Goal: Task Accomplishment & Management: Use online tool/utility

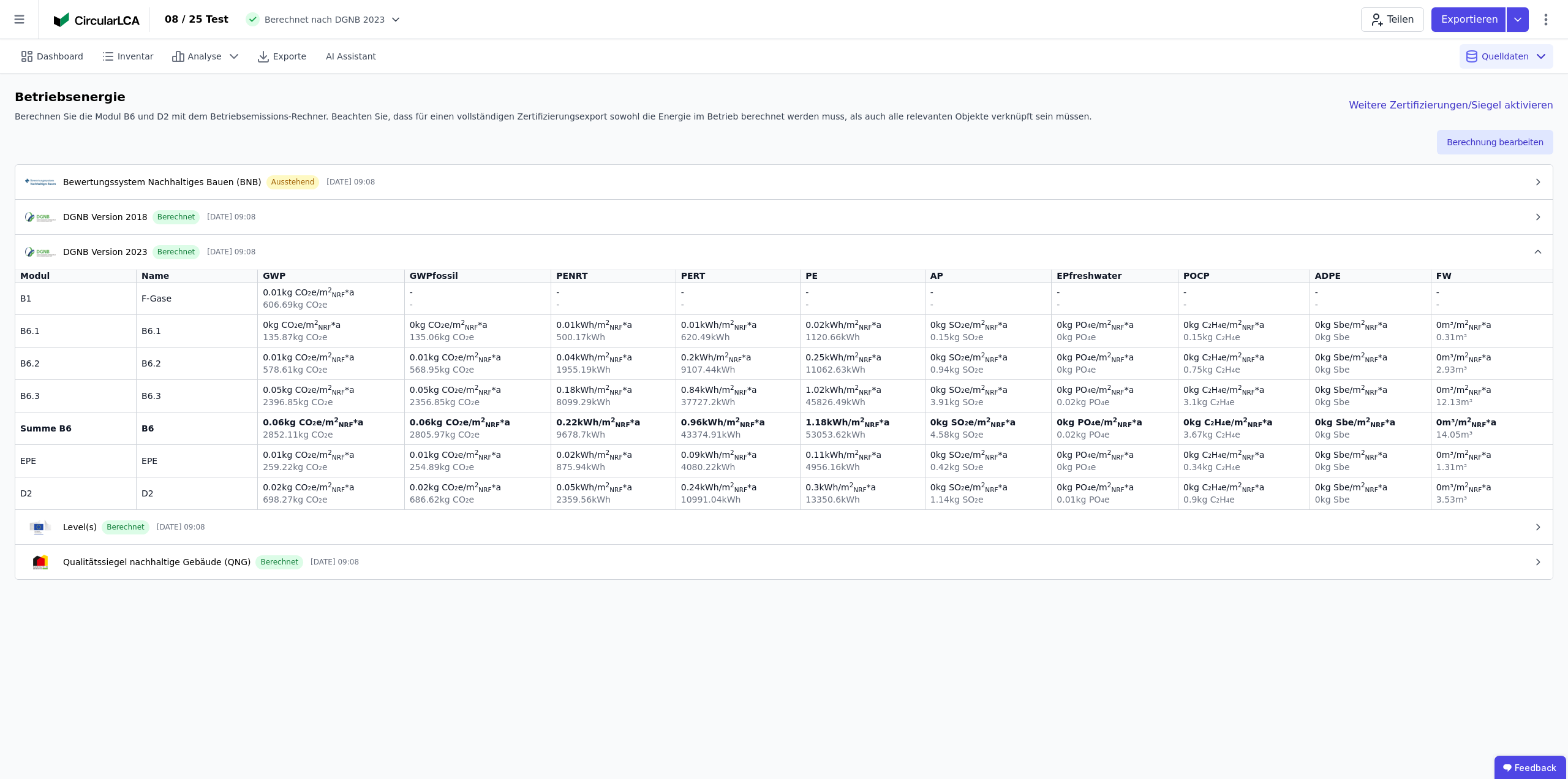
drag, startPoint x: 1093, startPoint y: 142, endPoint x: 1225, endPoint y: 138, distance: 132.1
click at [1093, 141] on div "Berechnung bearbeiten" at bounding box center [783, 142] width 1538 height 24
click at [1501, 139] on button "Berechnung bearbeiten" at bounding box center [1494, 142] width 116 height 24
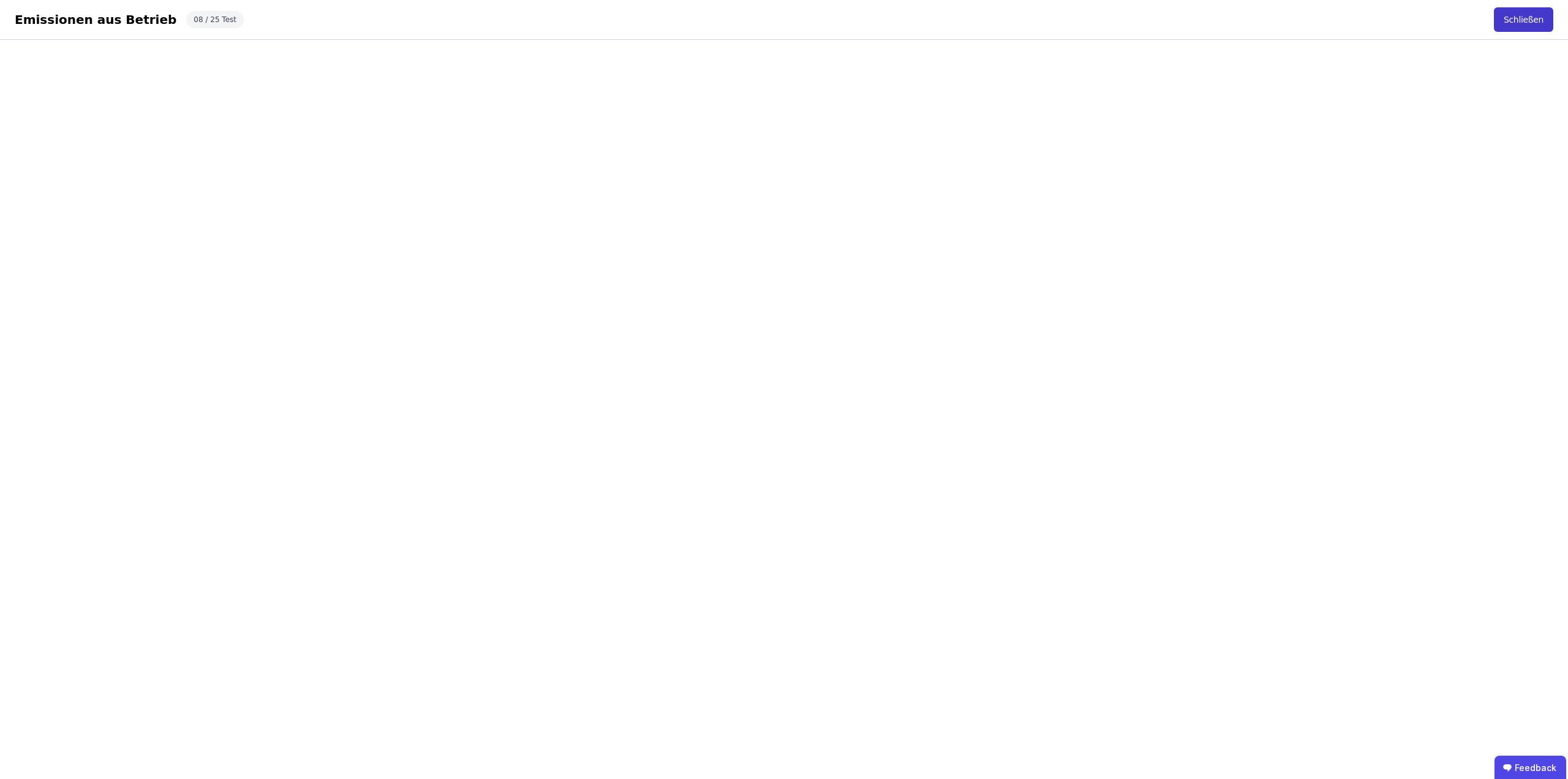
click at [1523, 17] on button "Schließen" at bounding box center [1523, 20] width 59 height 24
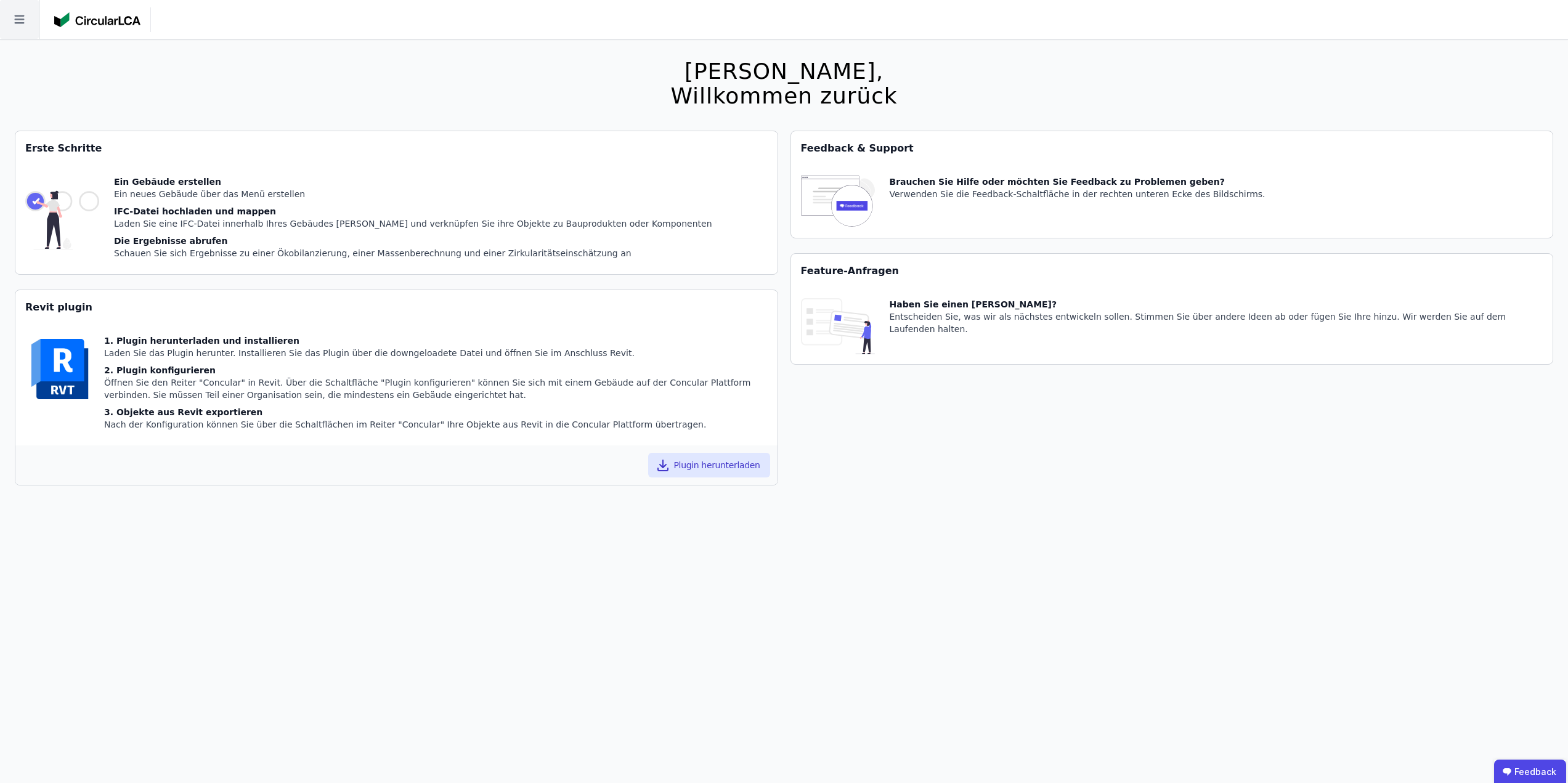
click at [14, 24] on icon at bounding box center [19, 19] width 39 height 39
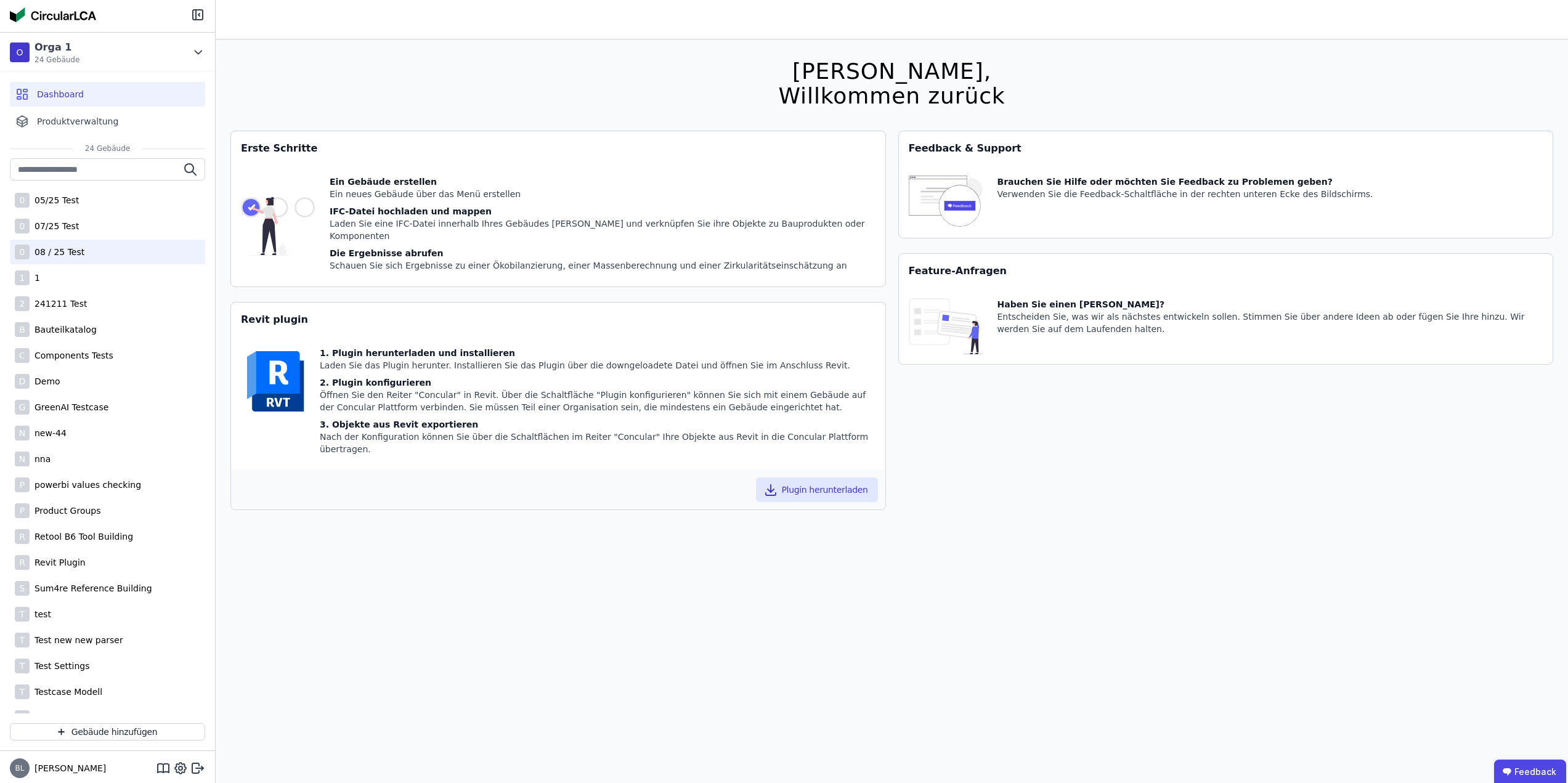
click at [59, 252] on div "08 / 25 Test" at bounding box center [57, 252] width 55 height 12
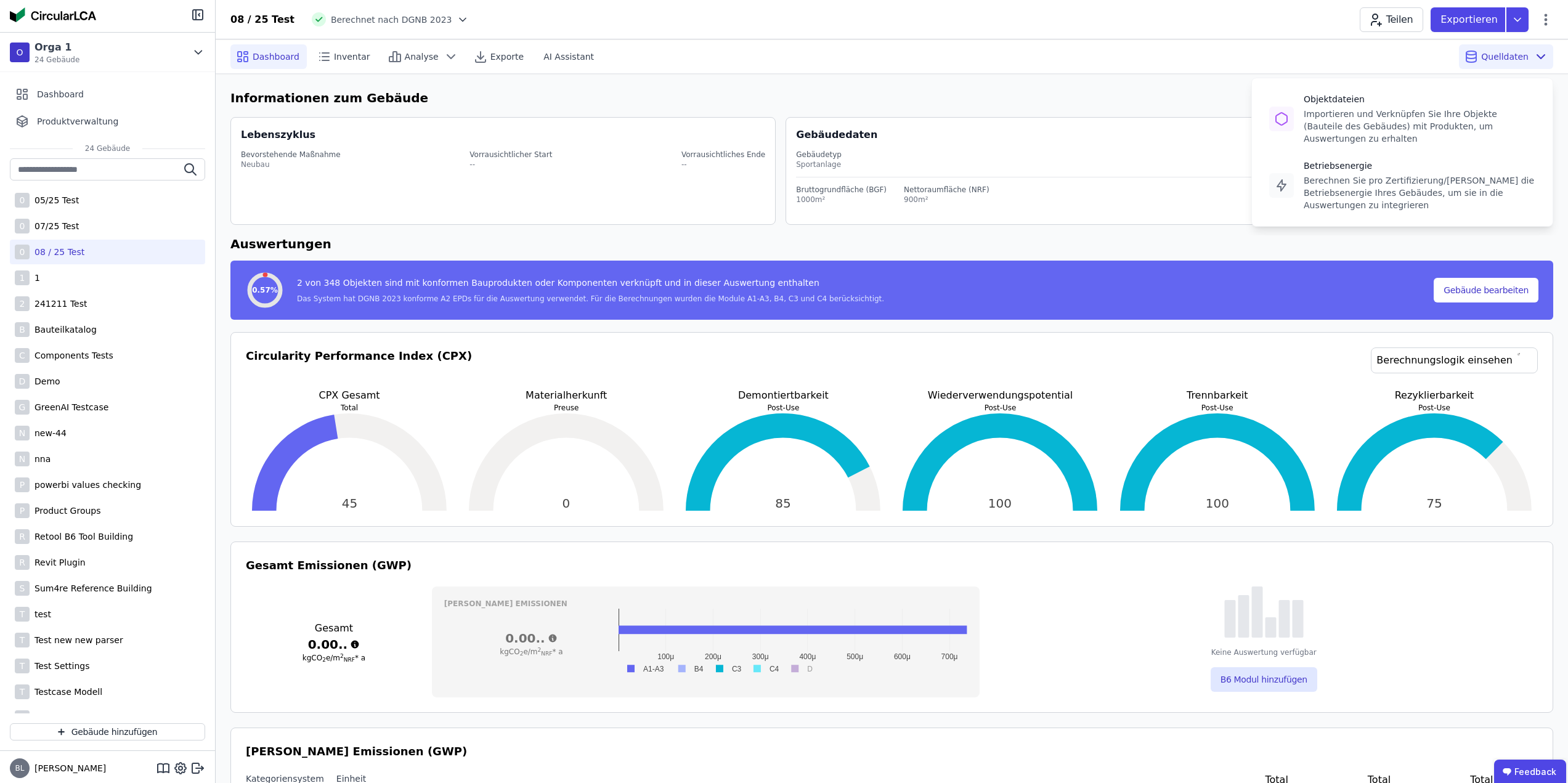
click at [1503, 63] on div "Quelldaten Objektdateien Importieren und Verknüpfen Sie Ihre Objekte (Bauteile …" at bounding box center [1506, 56] width 95 height 24
click at [1329, 120] on div "Importieren und Verknüpfen Sie Ihre Objekte (Bauteile des Gebäudes) mit Produkt…" at bounding box center [1419, 126] width 232 height 37
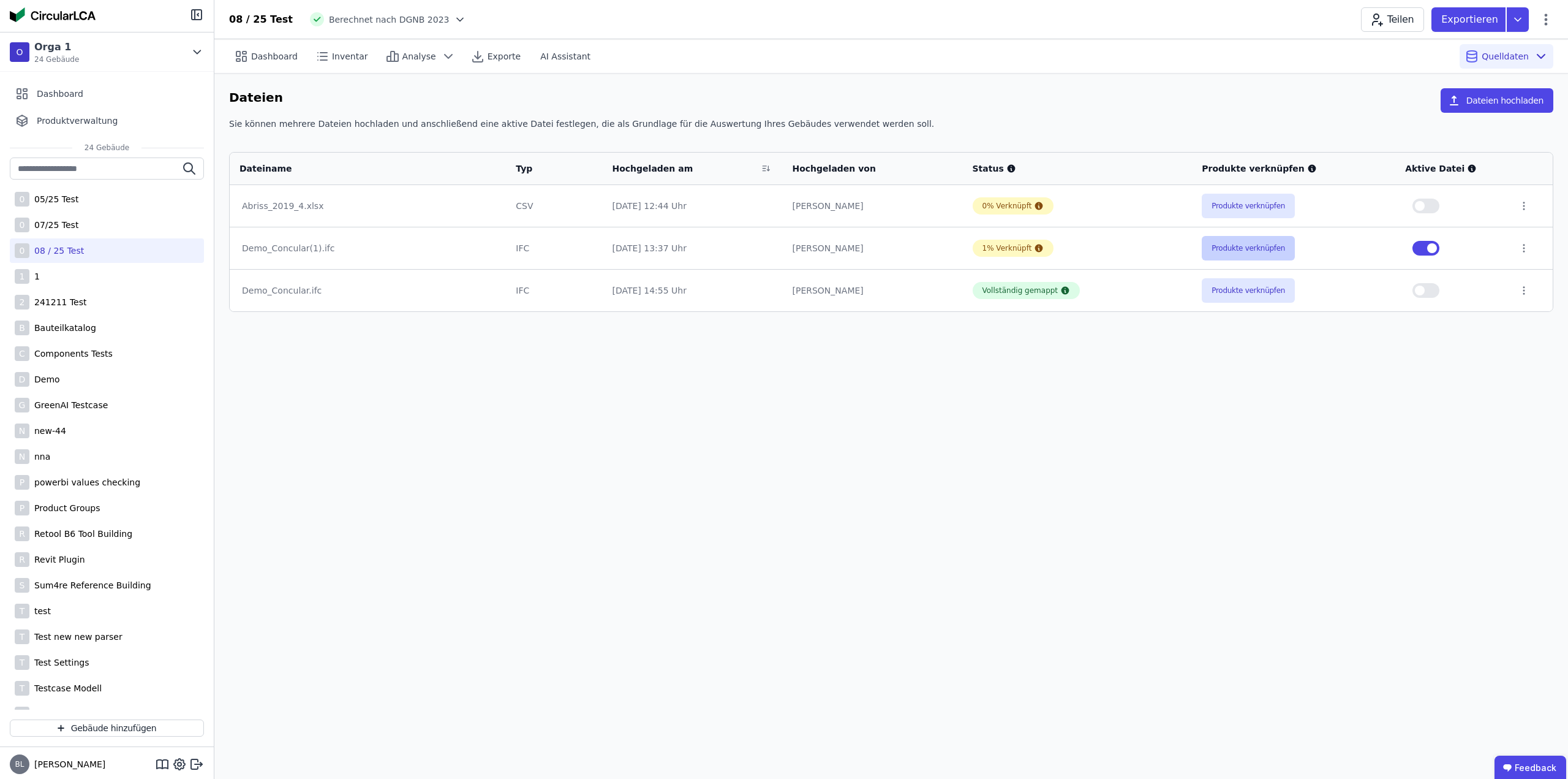
click at [1245, 245] on button "Produkte verknüpfen" at bounding box center [1248, 248] width 93 height 24
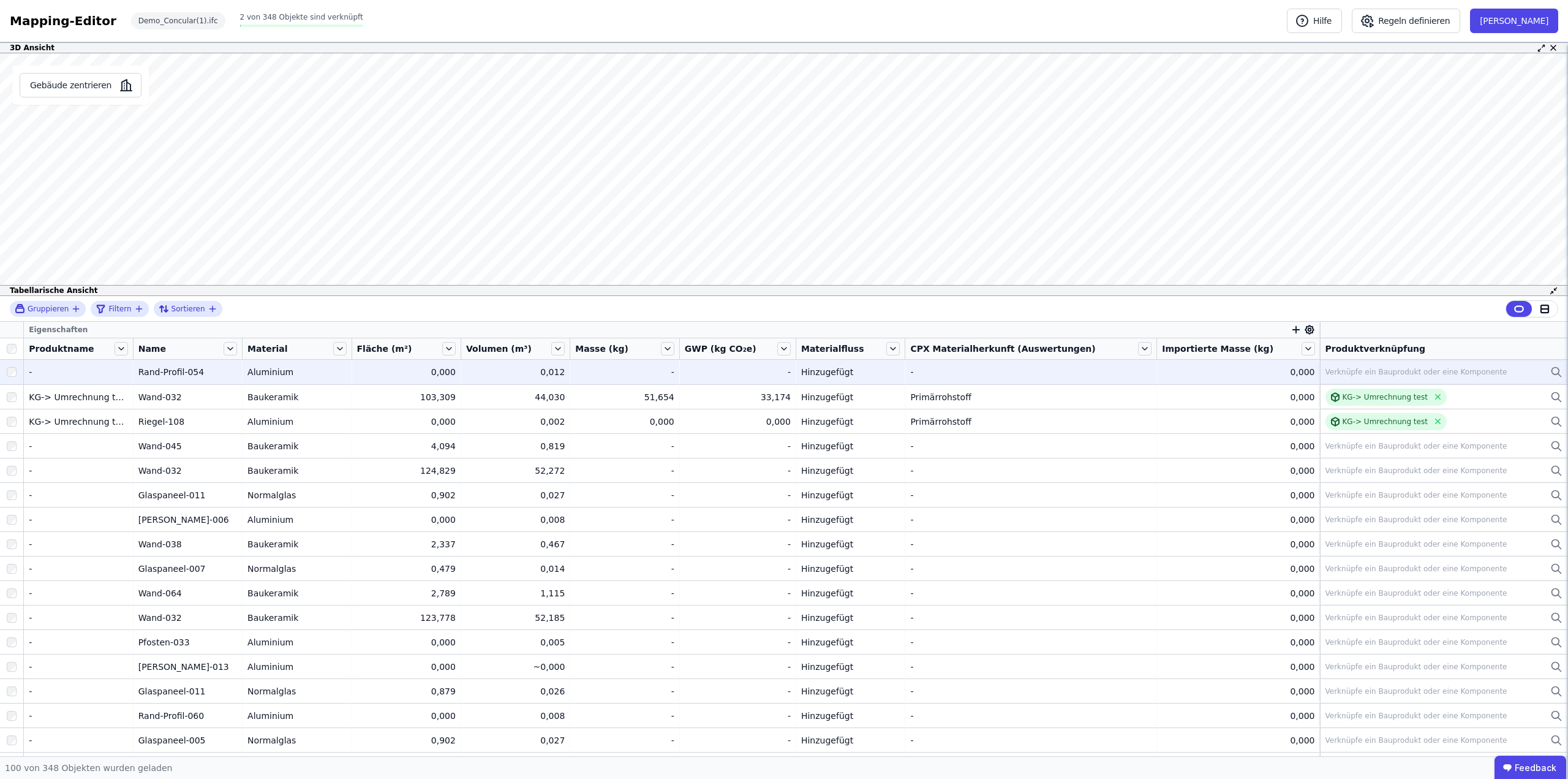
click at [1381, 376] on div "Verknüpfe ein Bauprodukt oder eine Komponente" at bounding box center [1416, 372] width 182 height 10
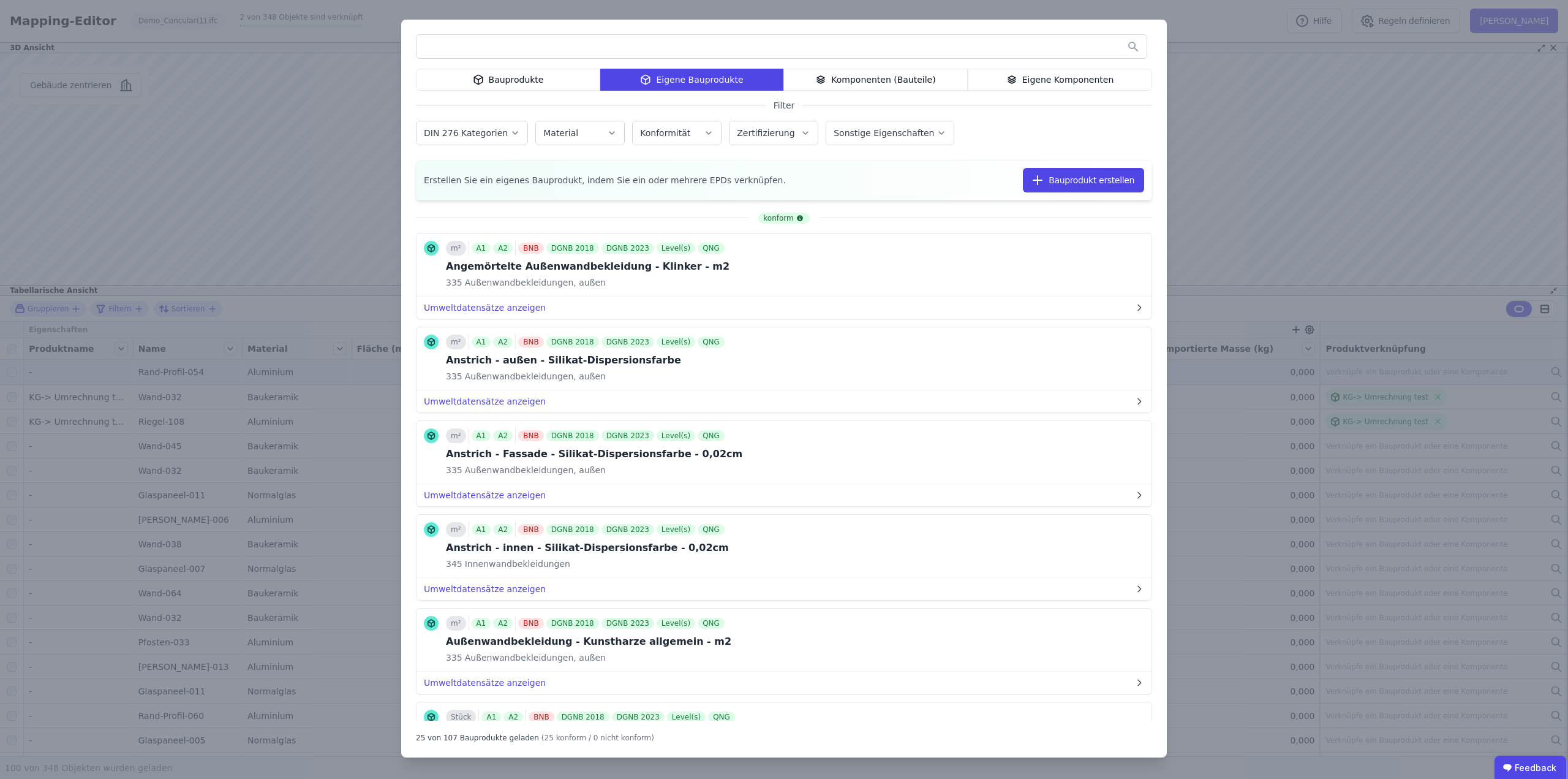
click at [531, 78] on div "Bauprodukte" at bounding box center [507, 79] width 184 height 22
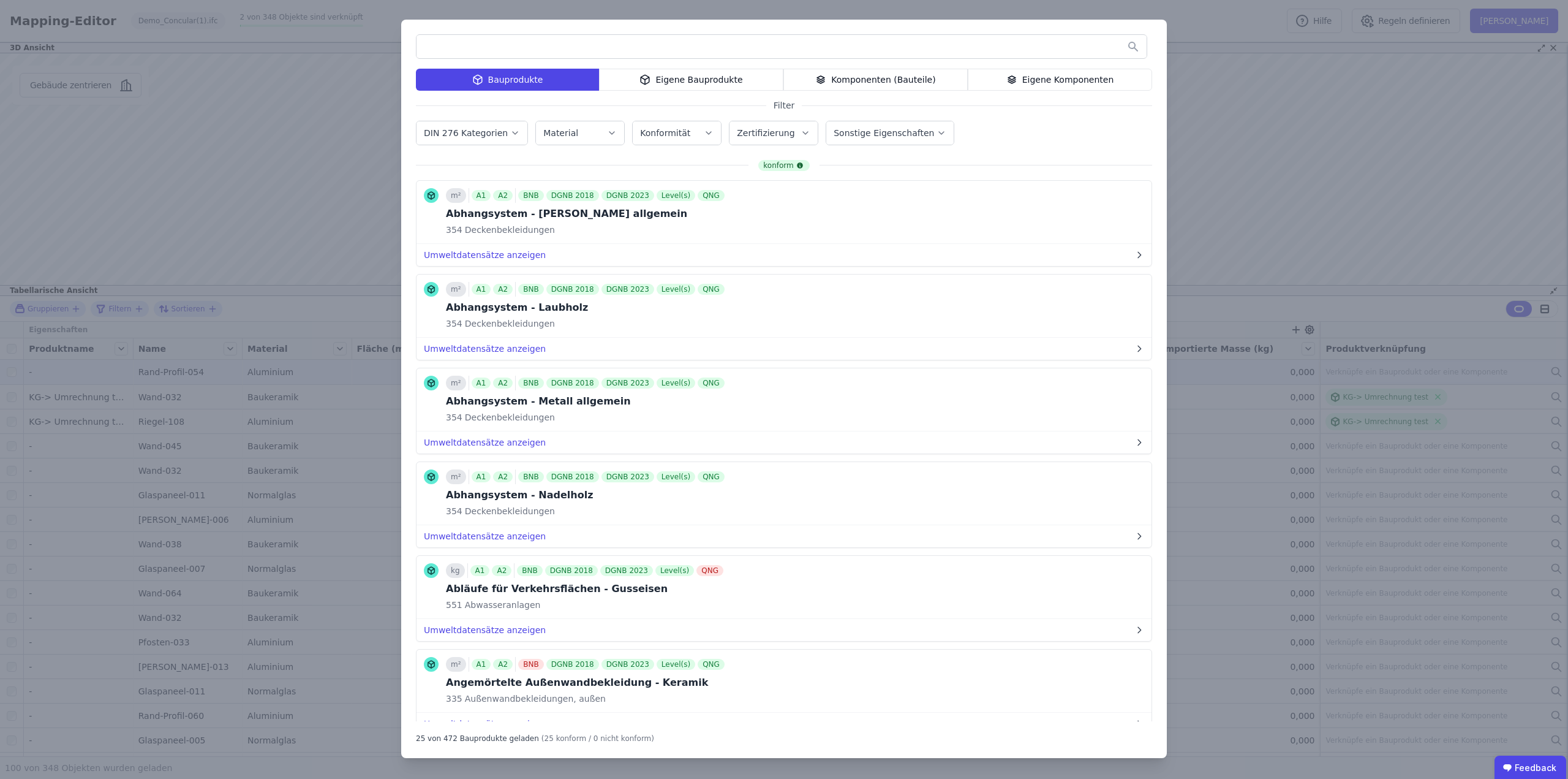
click at [550, 46] on input "text" at bounding box center [781, 46] width 730 height 22
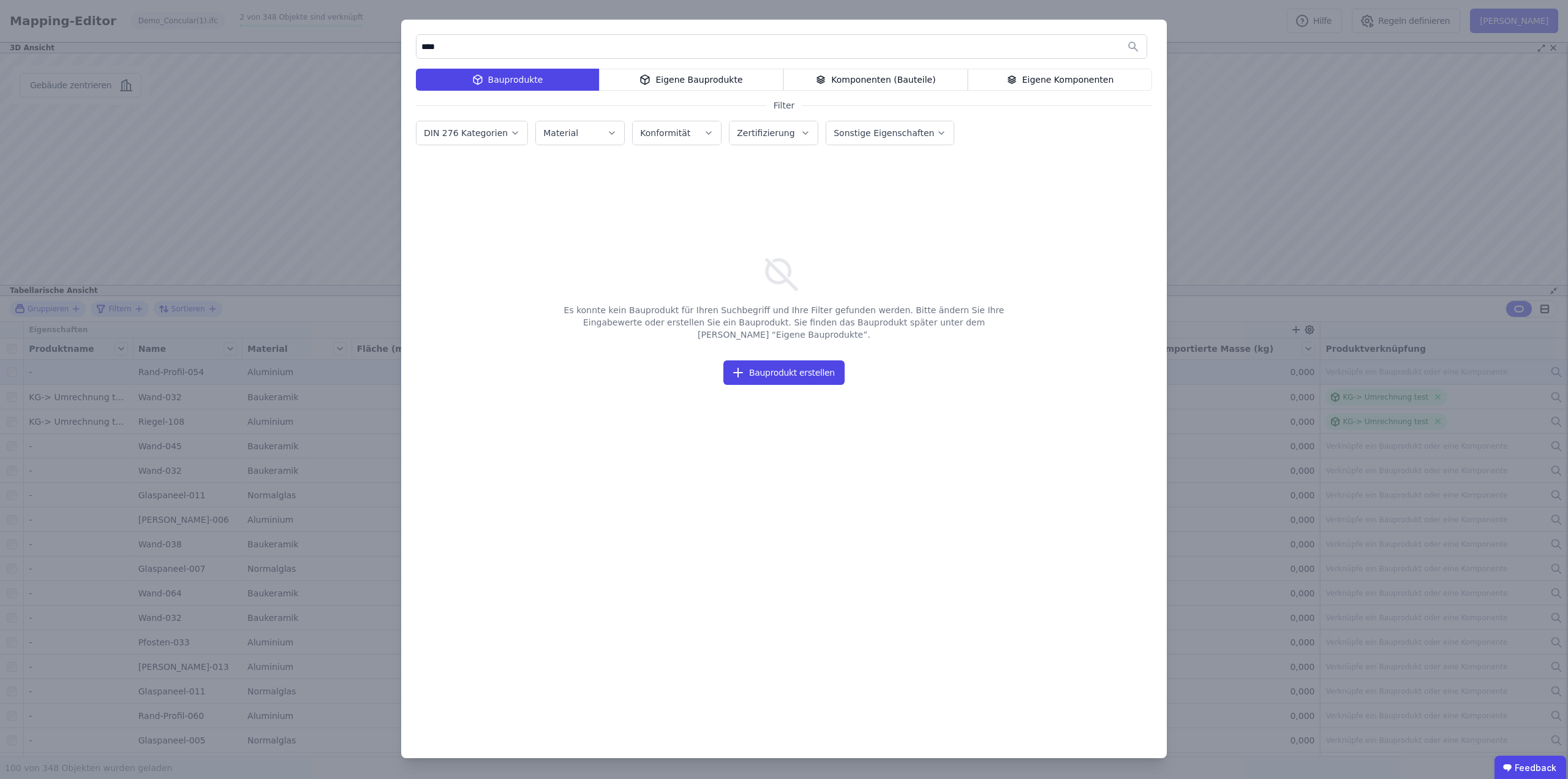
type input "****"
click at [649, 79] on icon at bounding box center [648, 78] width 5 height 2
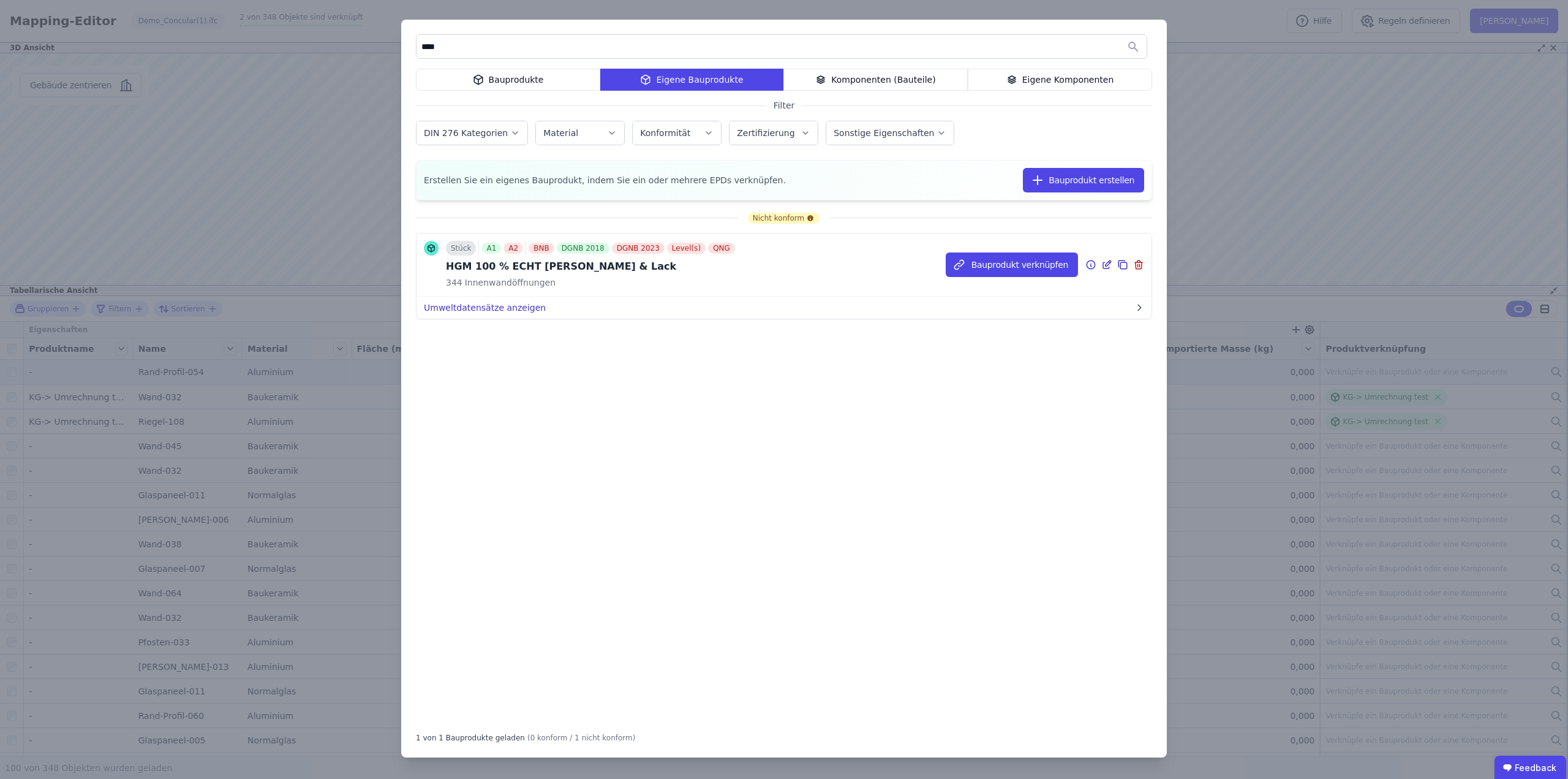
click at [509, 307] on button "Umweltdatensätze anzeigen" at bounding box center [783, 307] width 735 height 22
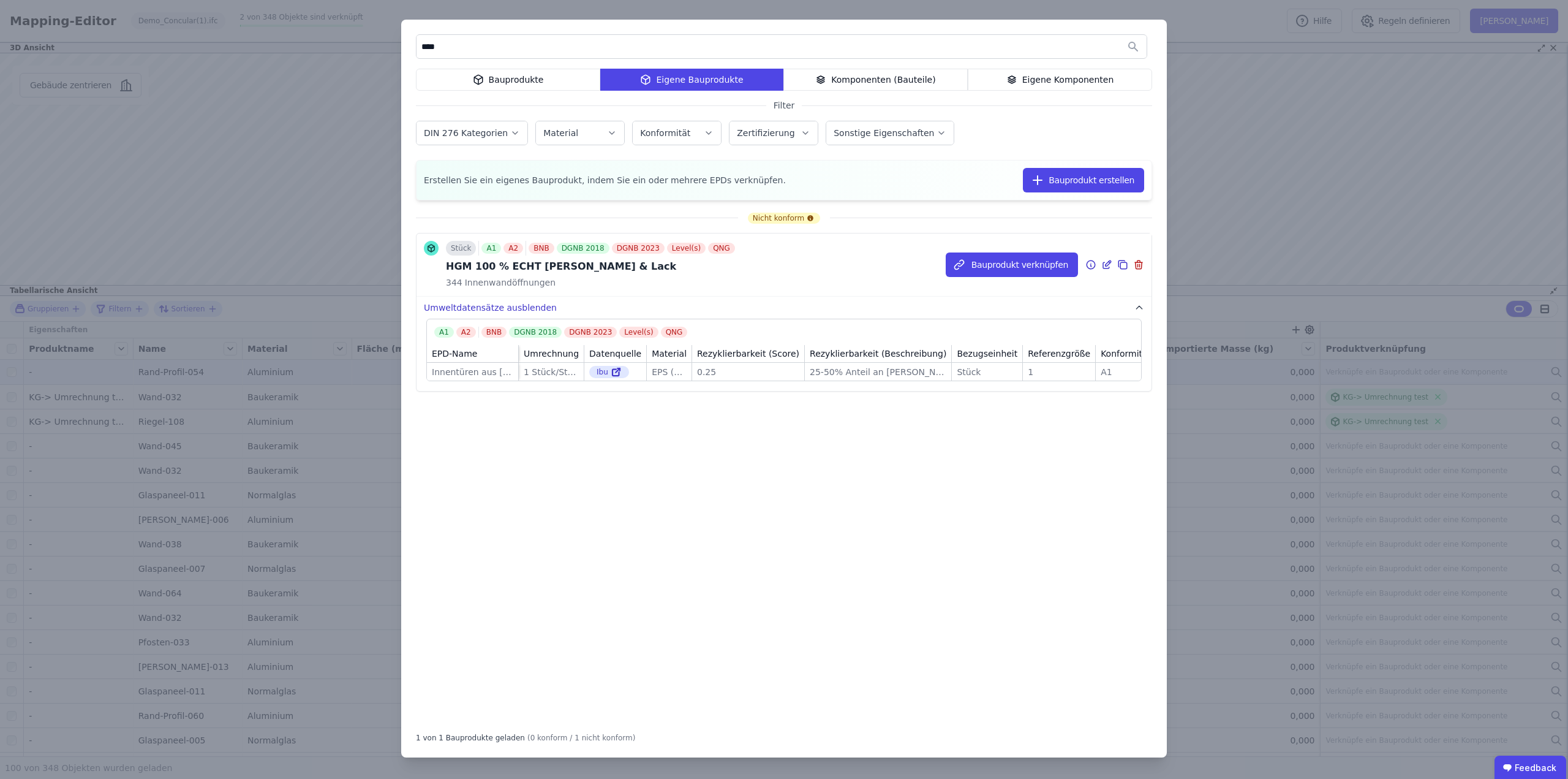
click at [496, 306] on button "Umweltdatensätze ausblenden" at bounding box center [783, 307] width 735 height 22
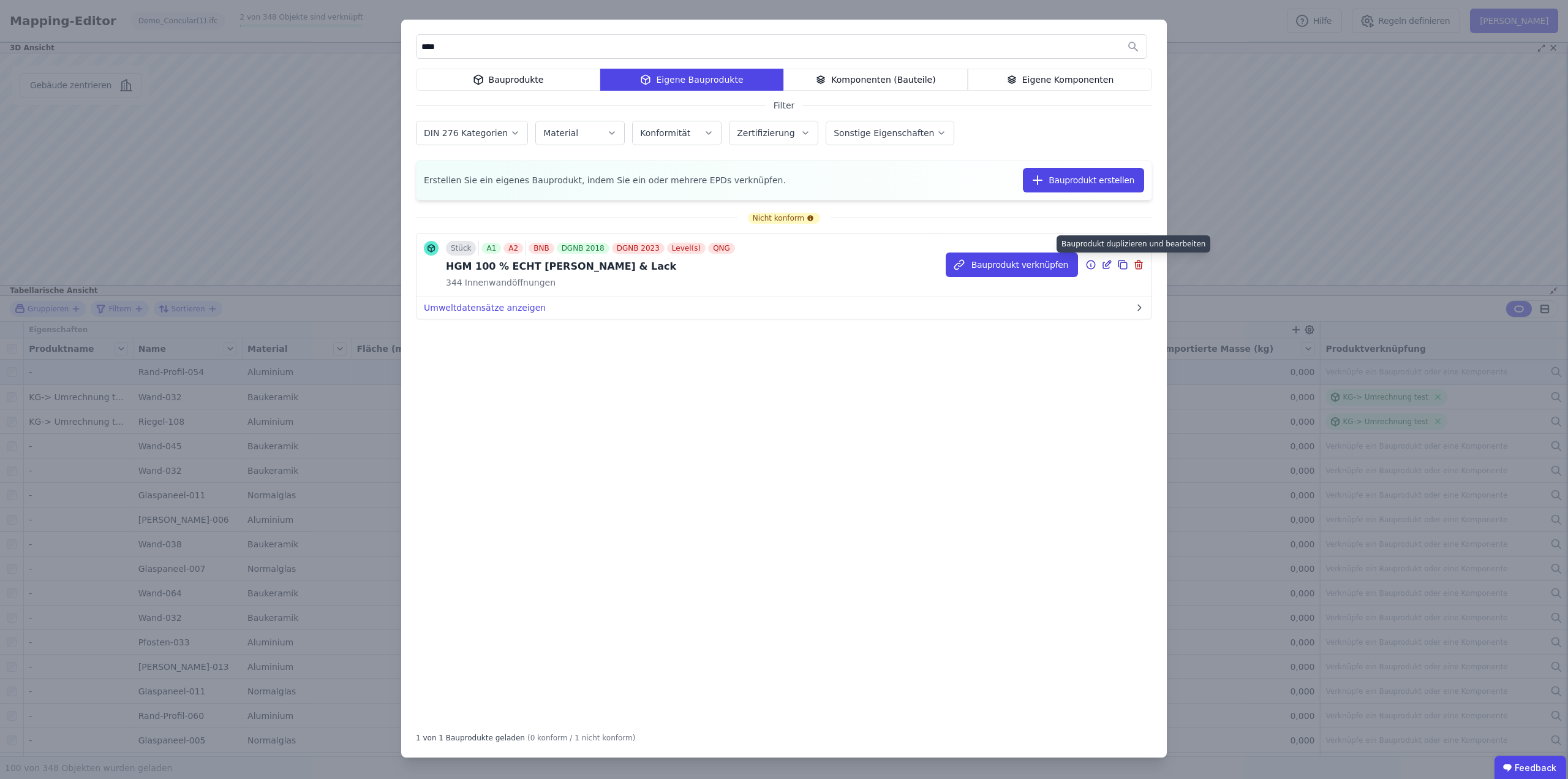
click at [1120, 263] on icon at bounding box center [1122, 264] width 11 height 14
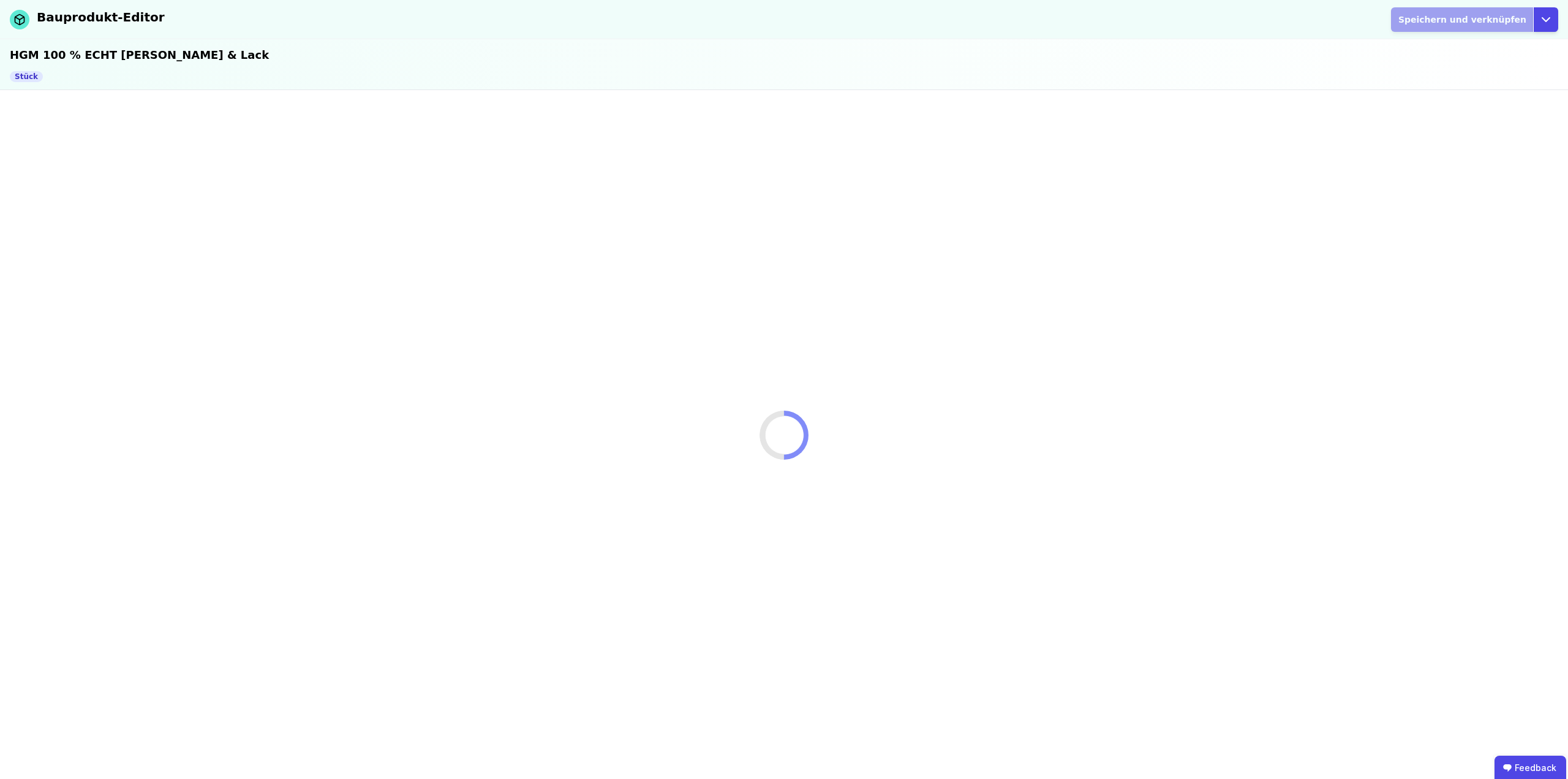
select select "**********"
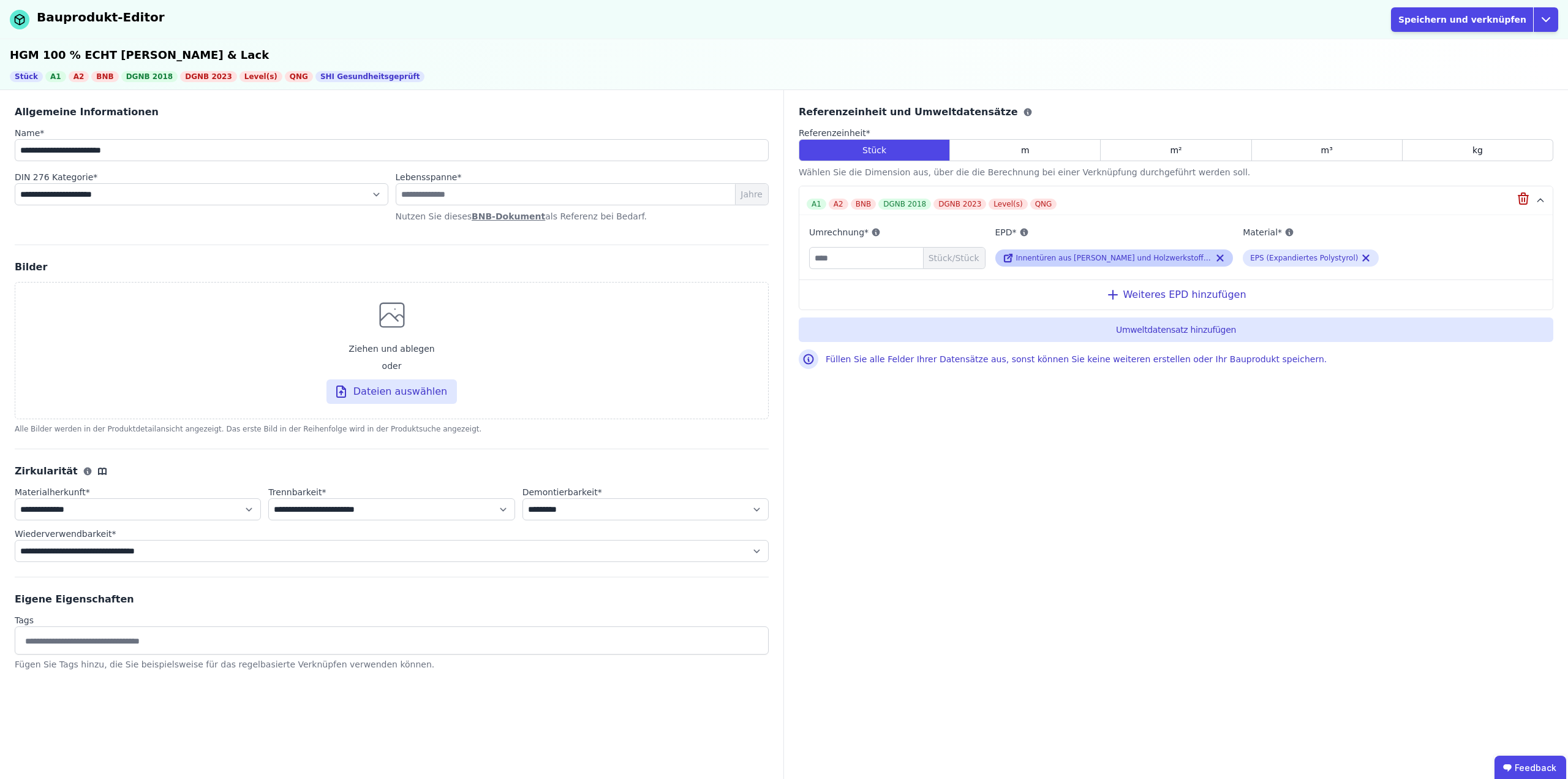
click at [1078, 263] on div "Innentüren aus Holz und Holzwerkstoffen" at bounding box center [1115, 258] width 238 height 17
click at [1218, 259] on icon at bounding box center [1220, 258] width 5 height 5
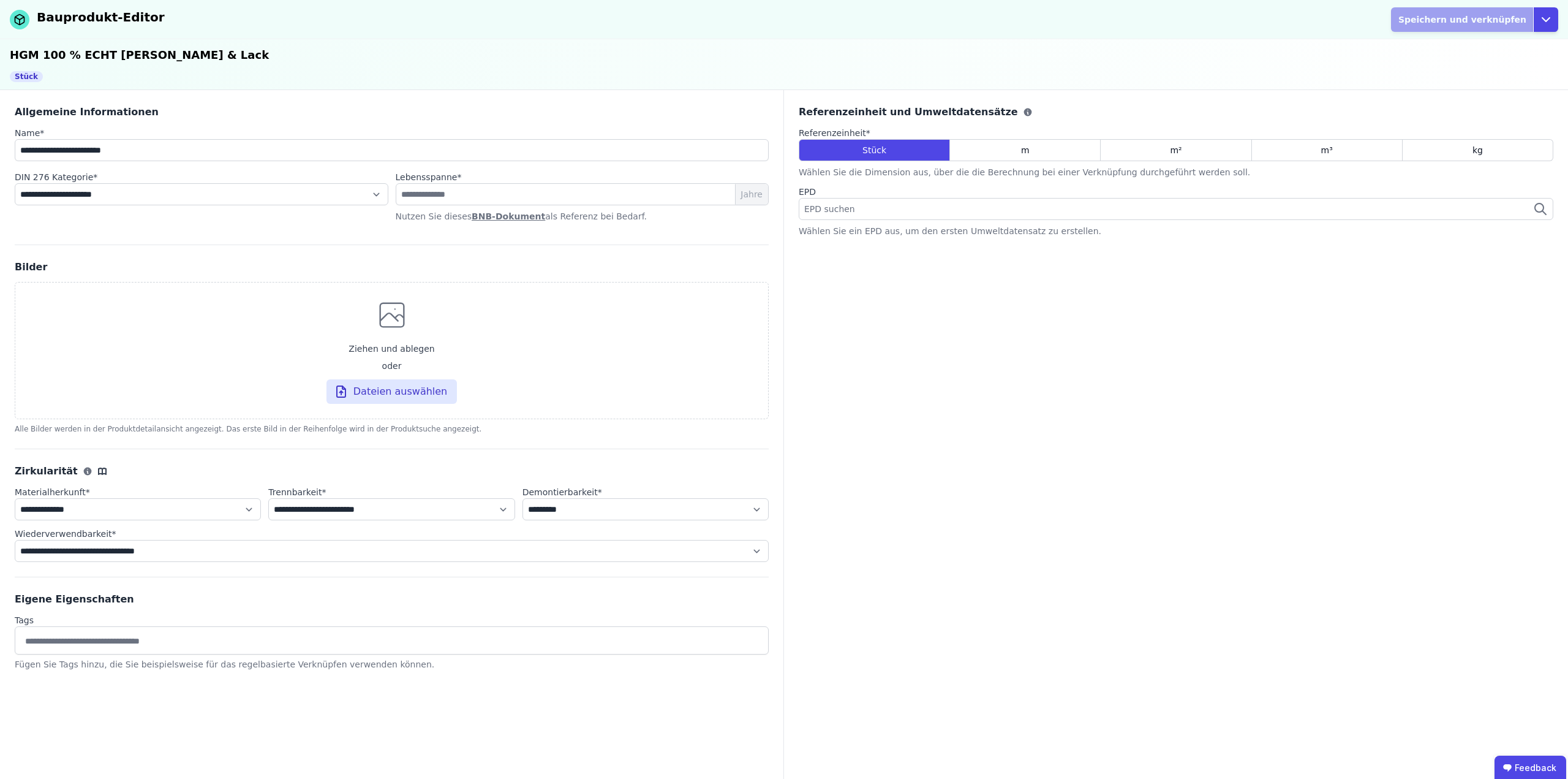
click at [1098, 206] on div "EPD suchen" at bounding box center [1175, 209] width 754 height 22
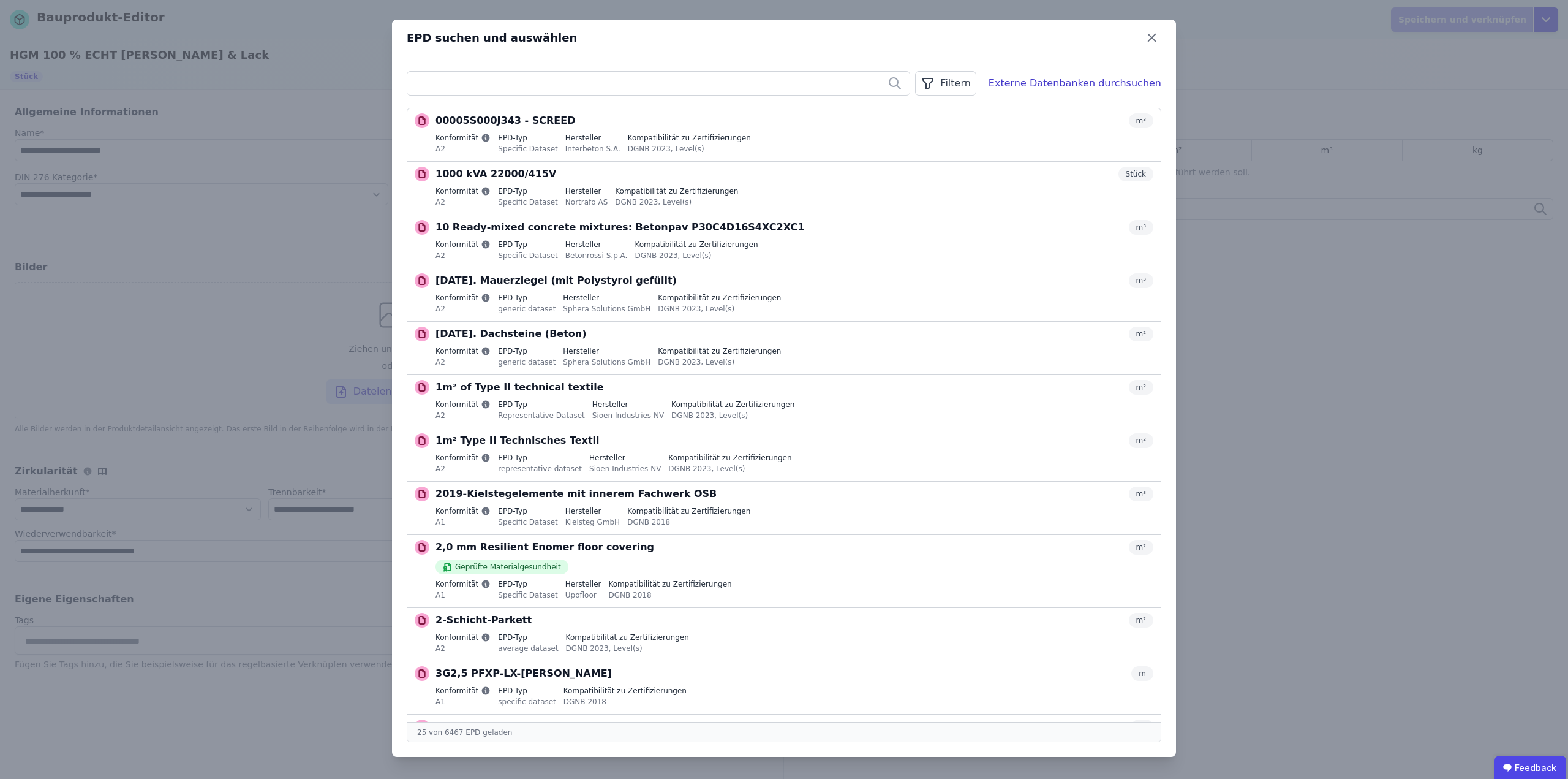
click at [964, 89] on div "Filtern" at bounding box center [946, 83] width 61 height 24
click at [942, 105] on li "Datenquelle" at bounding box center [883, 109] width 183 height 22
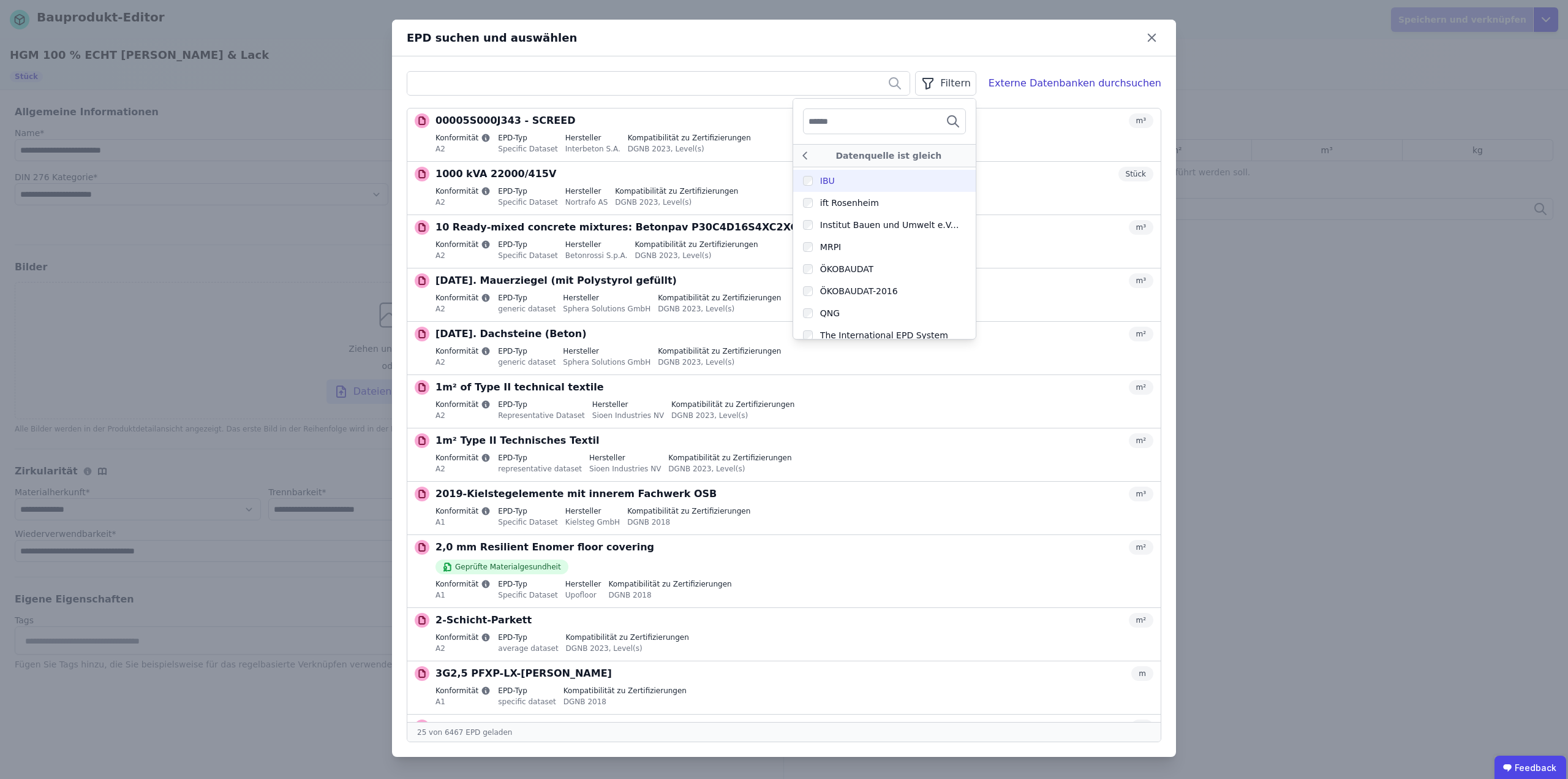
scroll to position [336, 0]
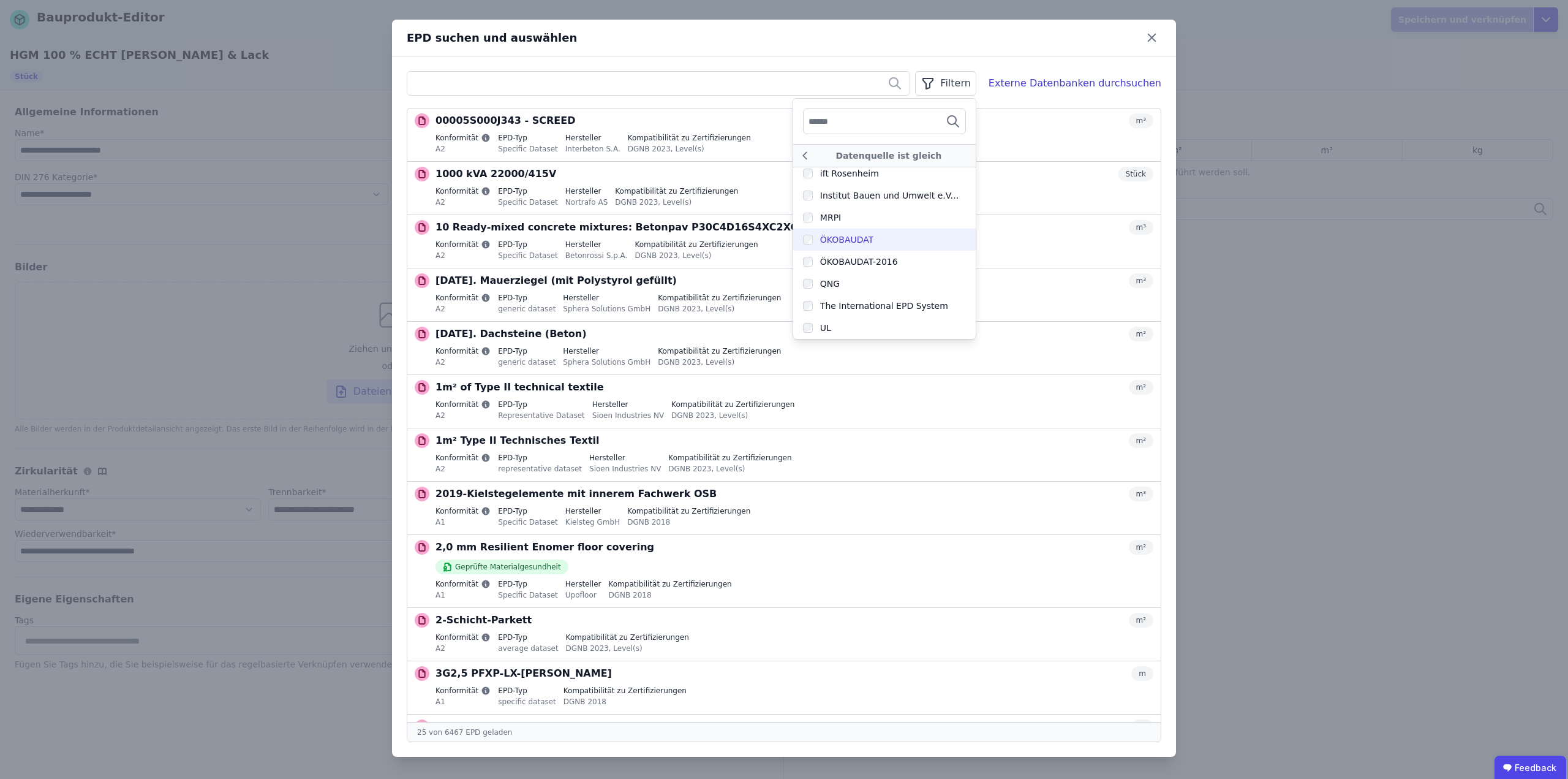
click at [854, 237] on div "ÖKOBAUDAT" at bounding box center [847, 240] width 53 height 12
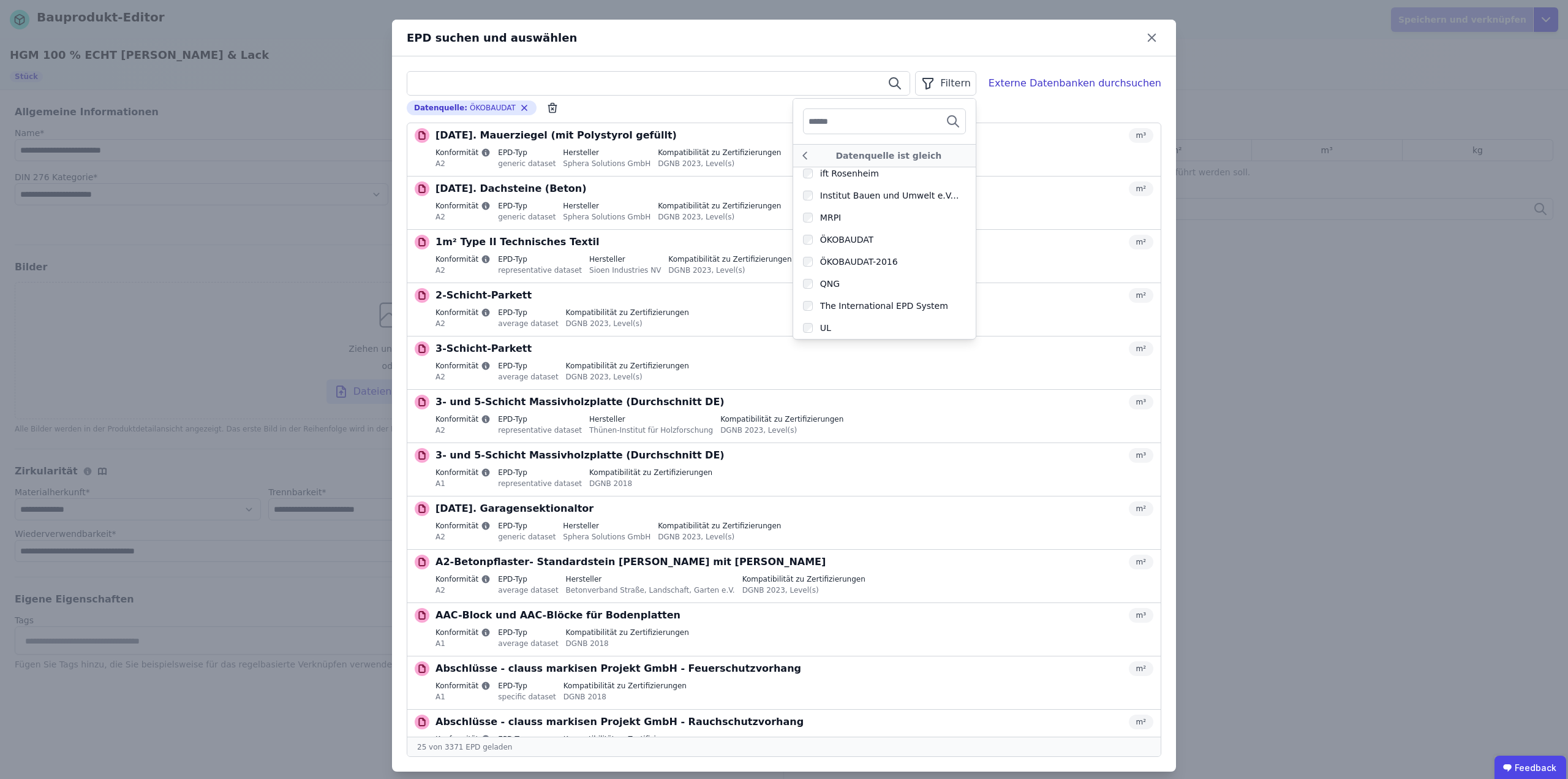
click at [619, 91] on input "text" at bounding box center [658, 83] width 502 height 22
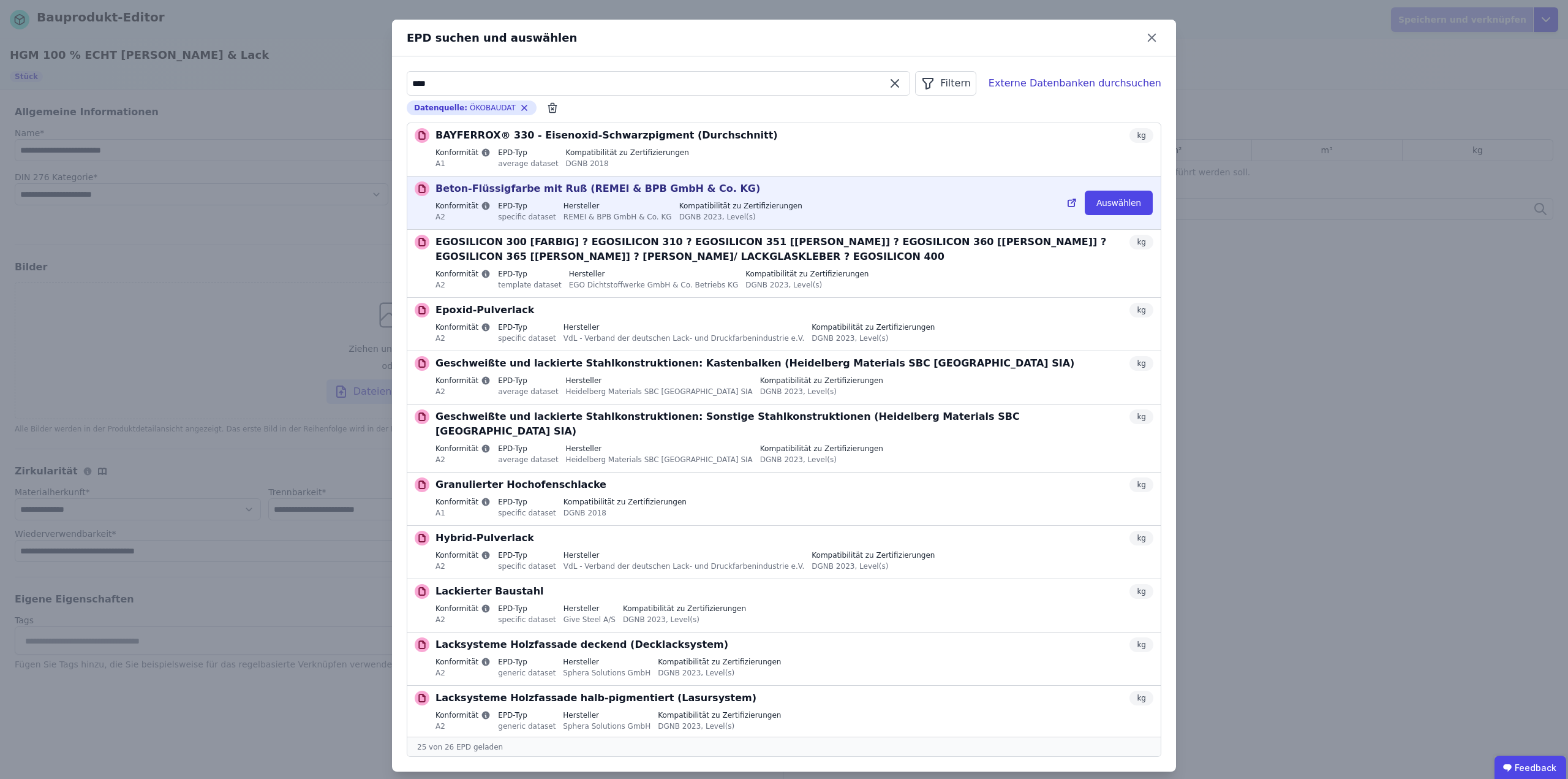
type input "****"
click at [898, 208] on div "Konformität A2 EPD-Typ specific dataset Hersteller REMEI & BPB GmbH & Co. KG Ko…" at bounding box center [794, 212] width 718 height 24
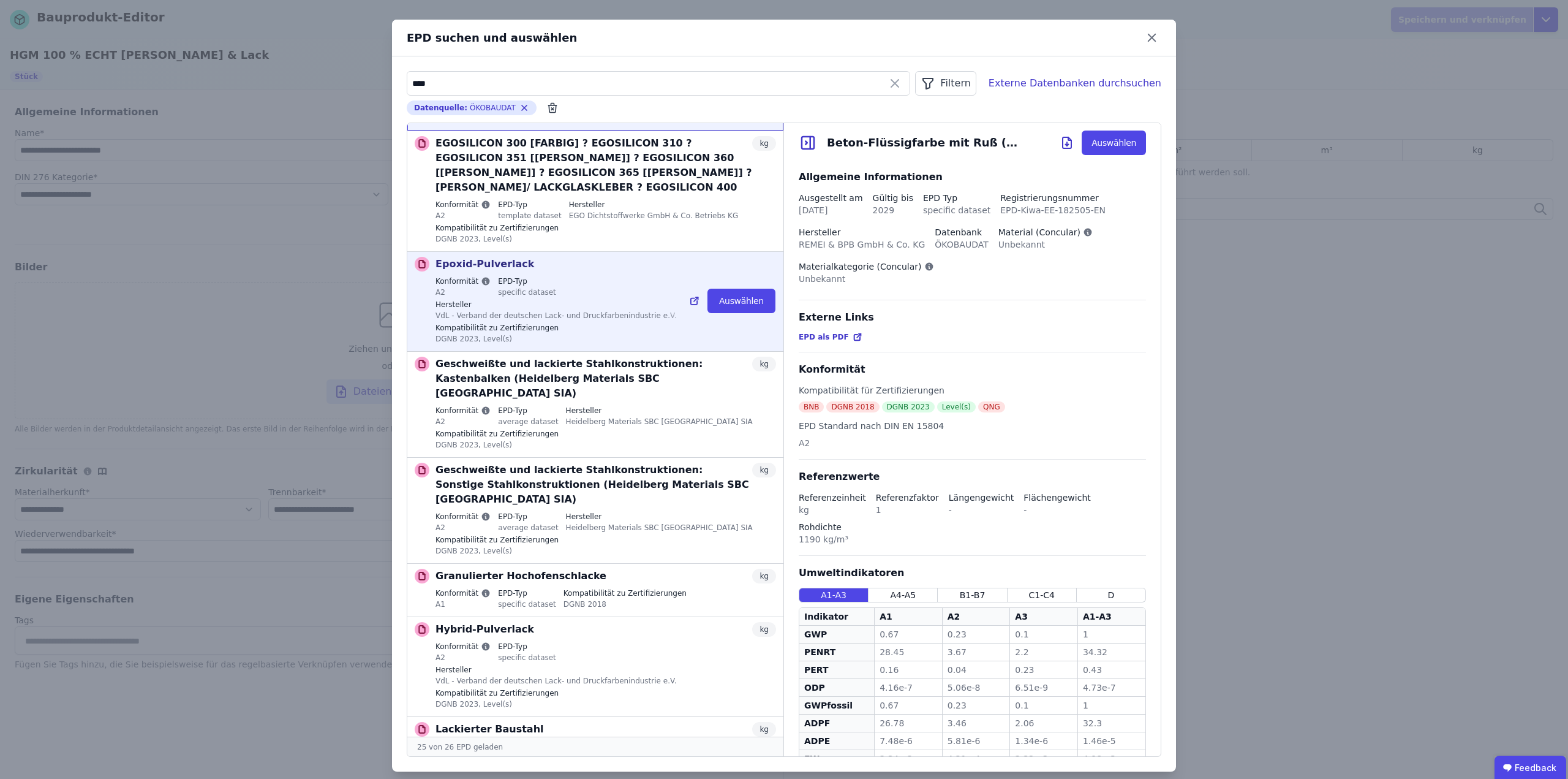
scroll to position [184, 0]
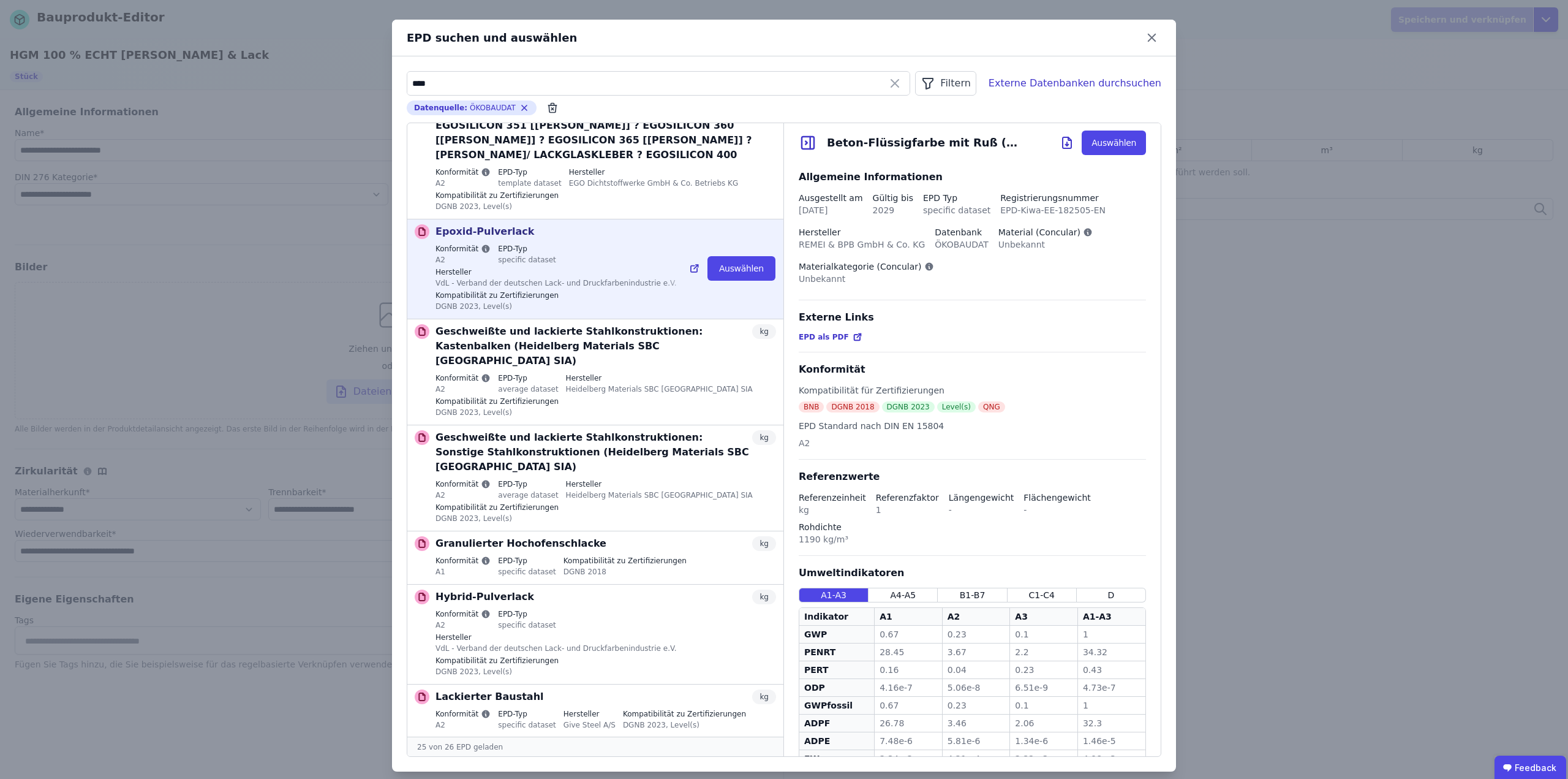
click at [594, 244] on div "Konformität A2 EPD-Typ specific dataset Hersteller VdL - Verband der deutschen …" at bounding box center [605, 279] width 340 height 70
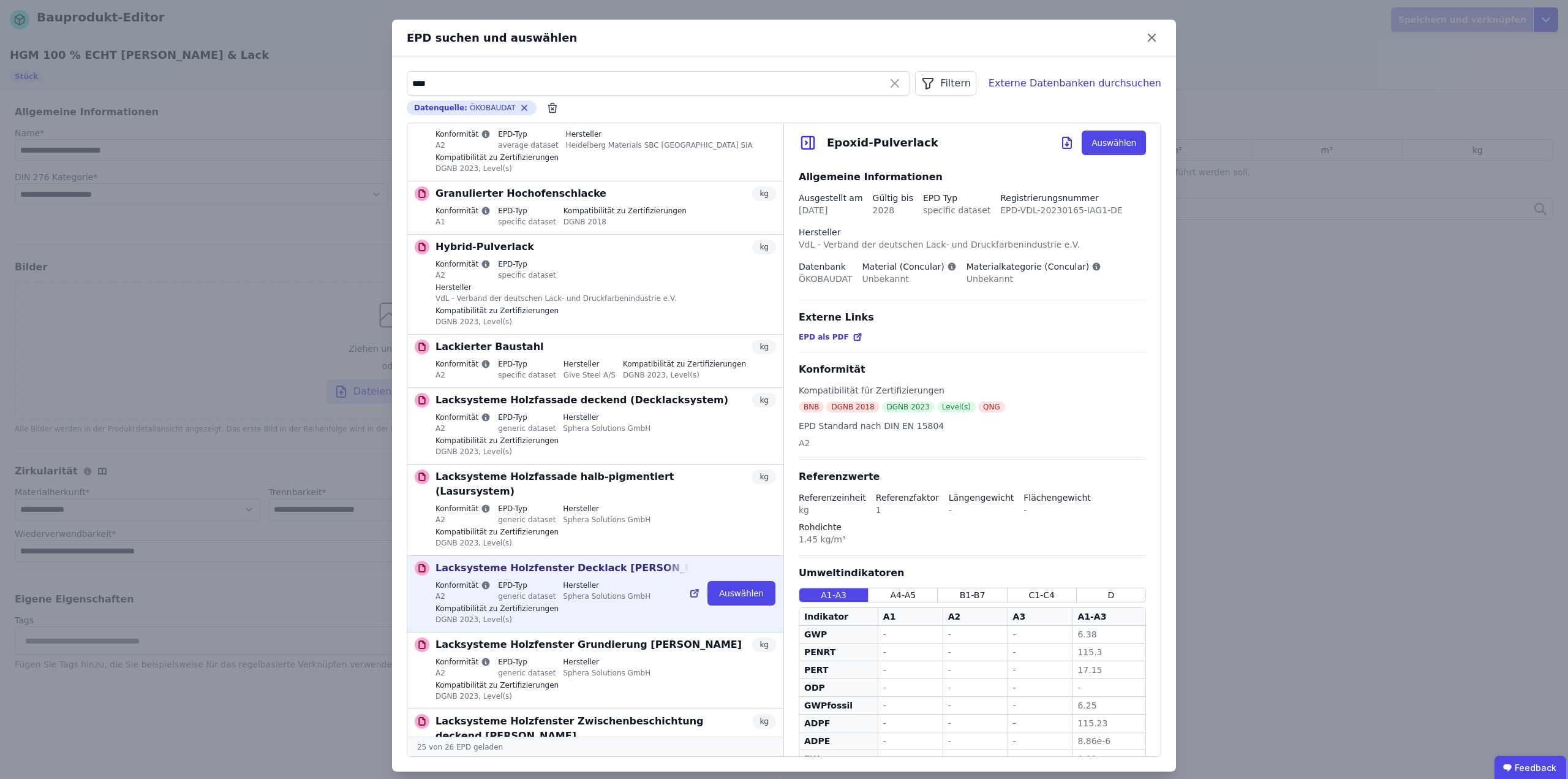
scroll to position [551, 0]
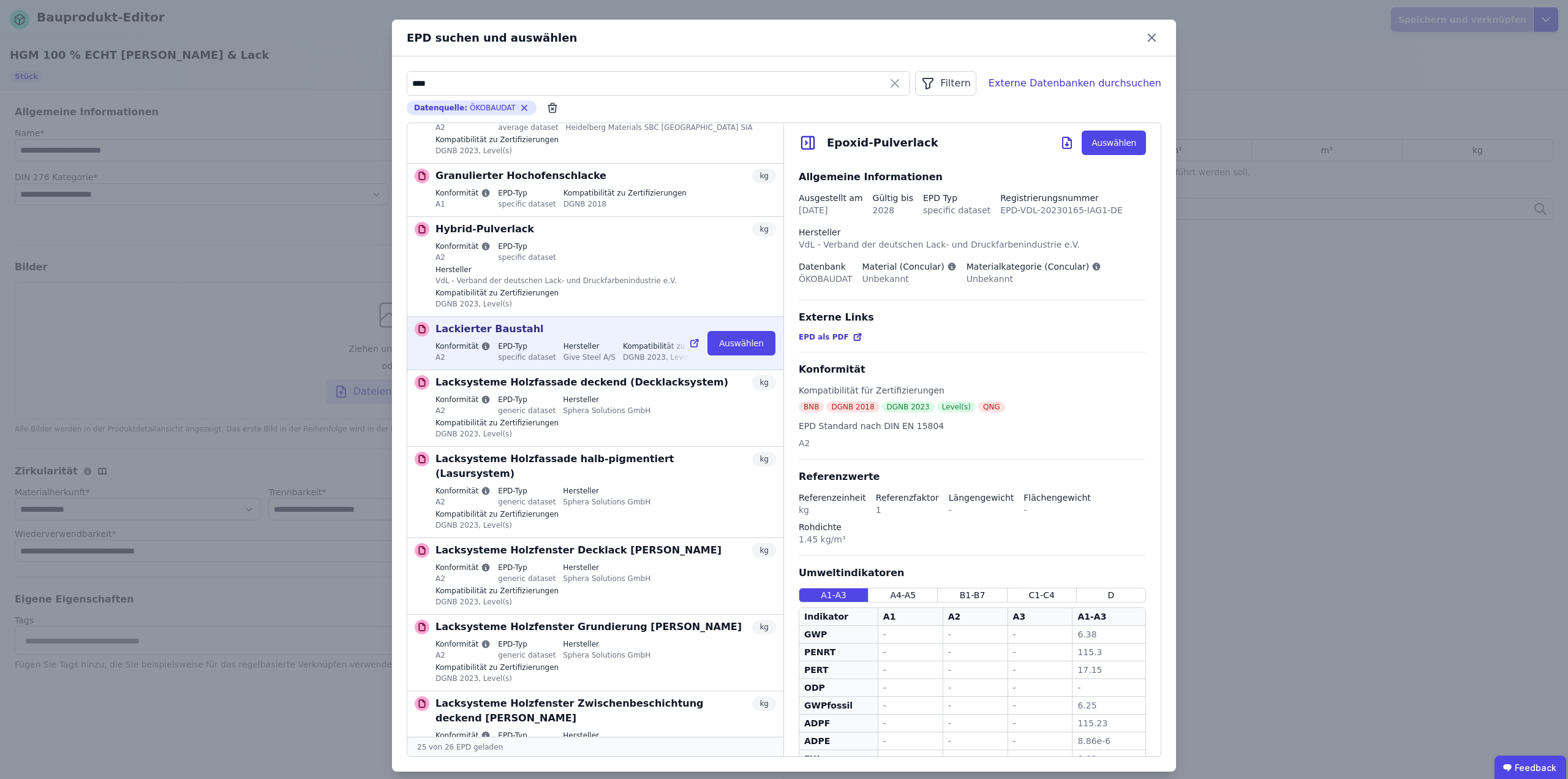
click at [569, 341] on label "Hersteller" at bounding box center [589, 346] width 52 height 10
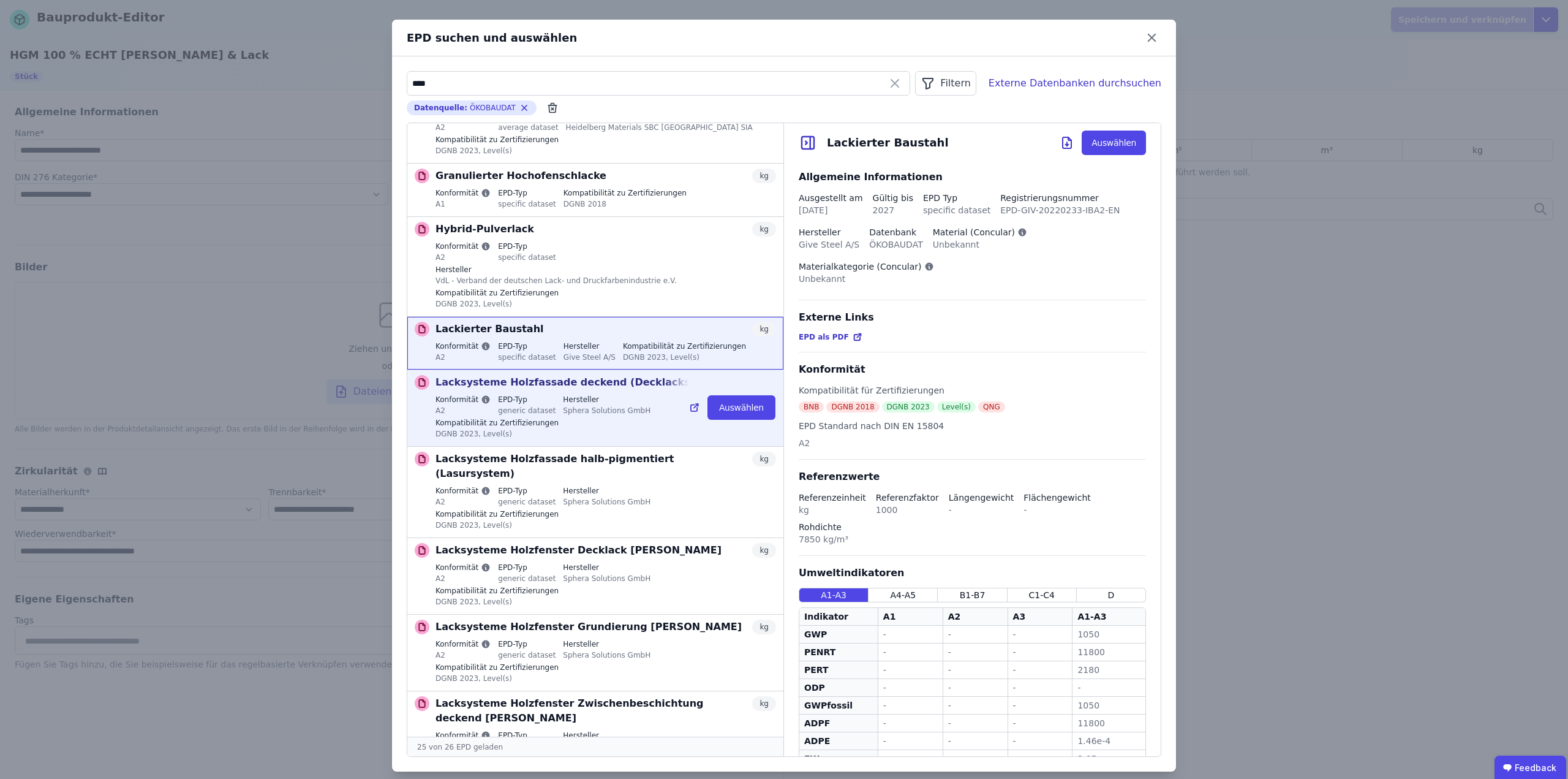
click at [595, 394] on label "Hersteller" at bounding box center [607, 399] width 88 height 10
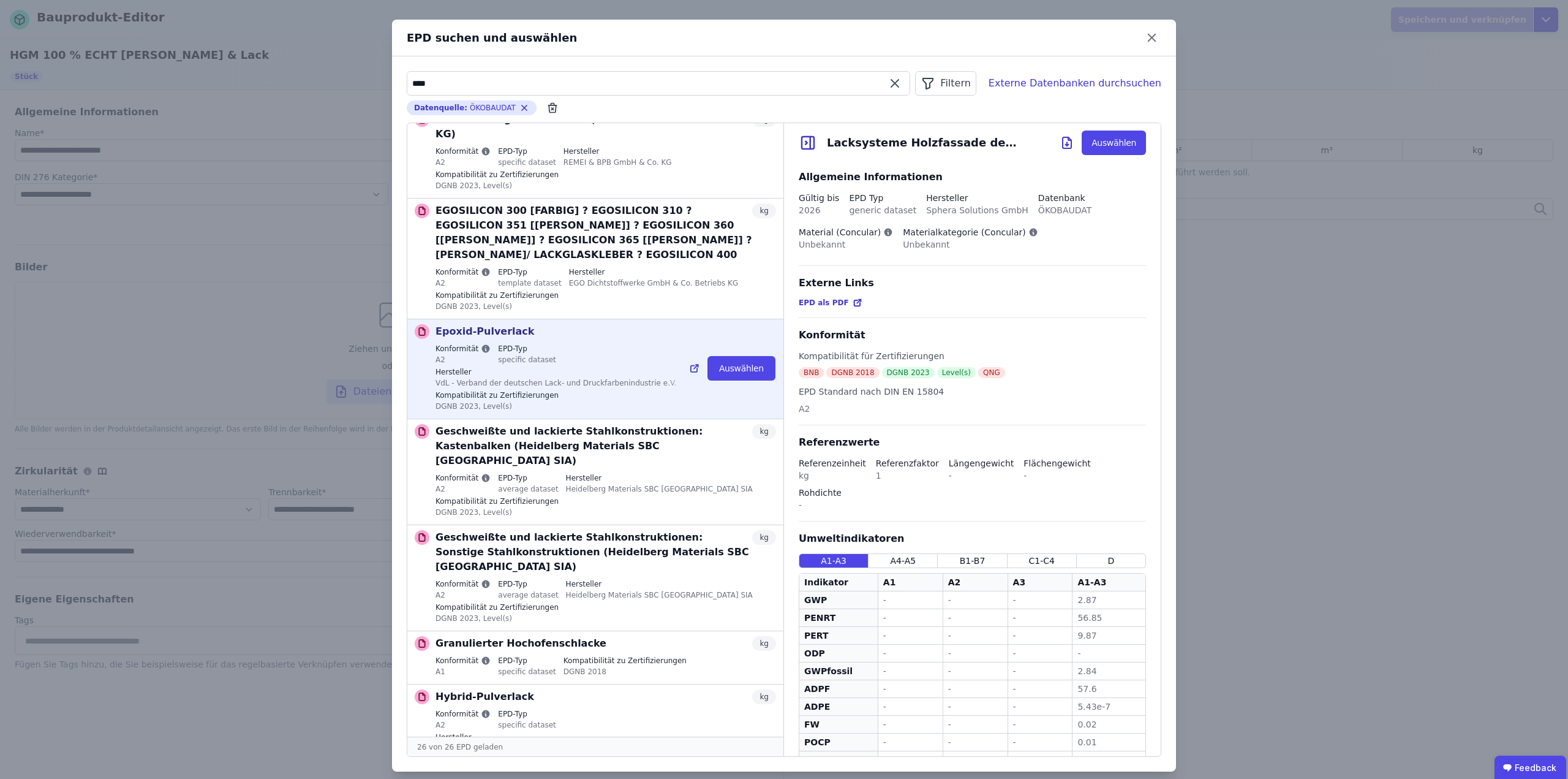
scroll to position [0, 0]
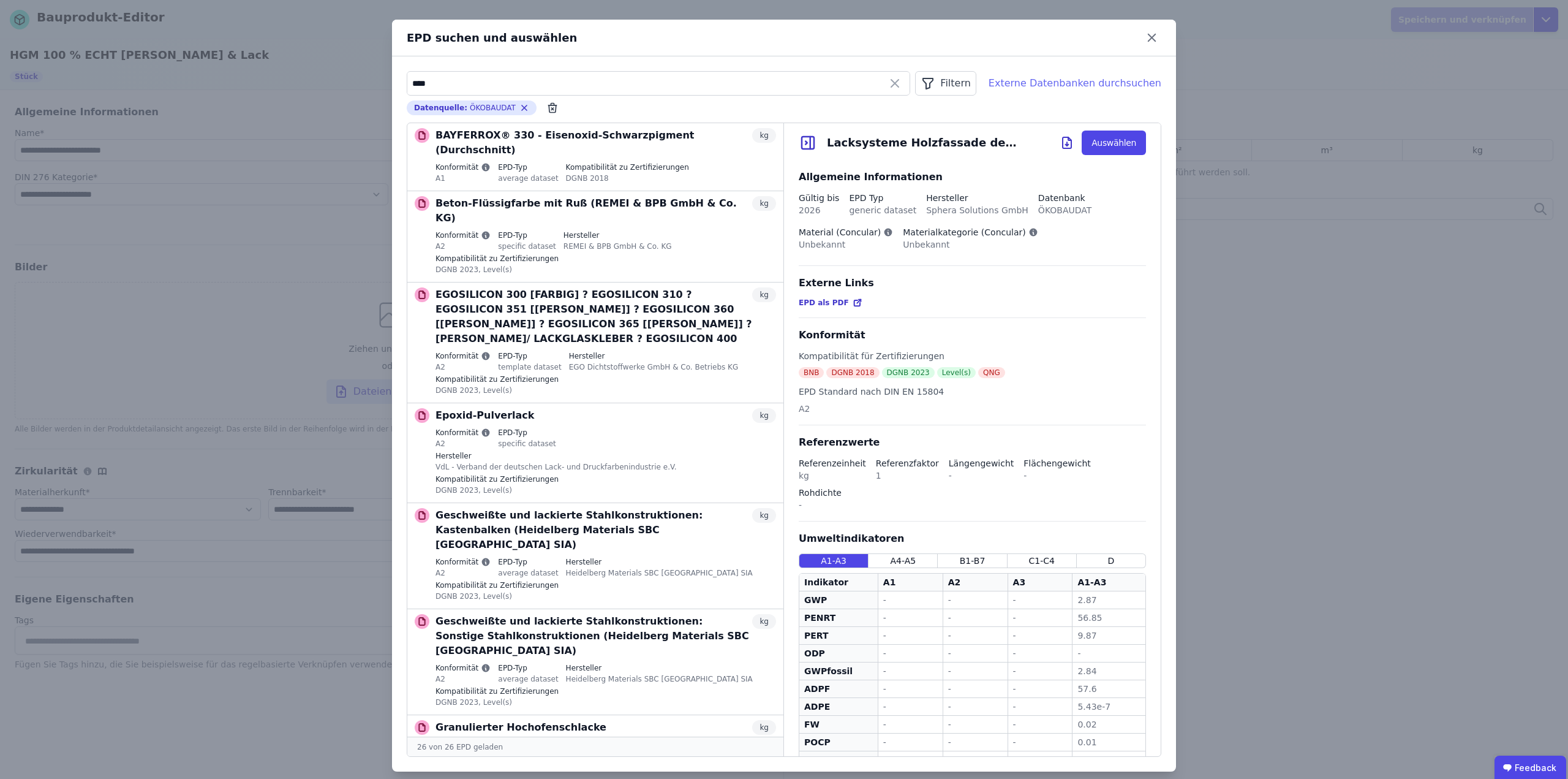
click at [1080, 80] on div "Externe Datenbanken durchsuchen" at bounding box center [1075, 83] width 173 height 14
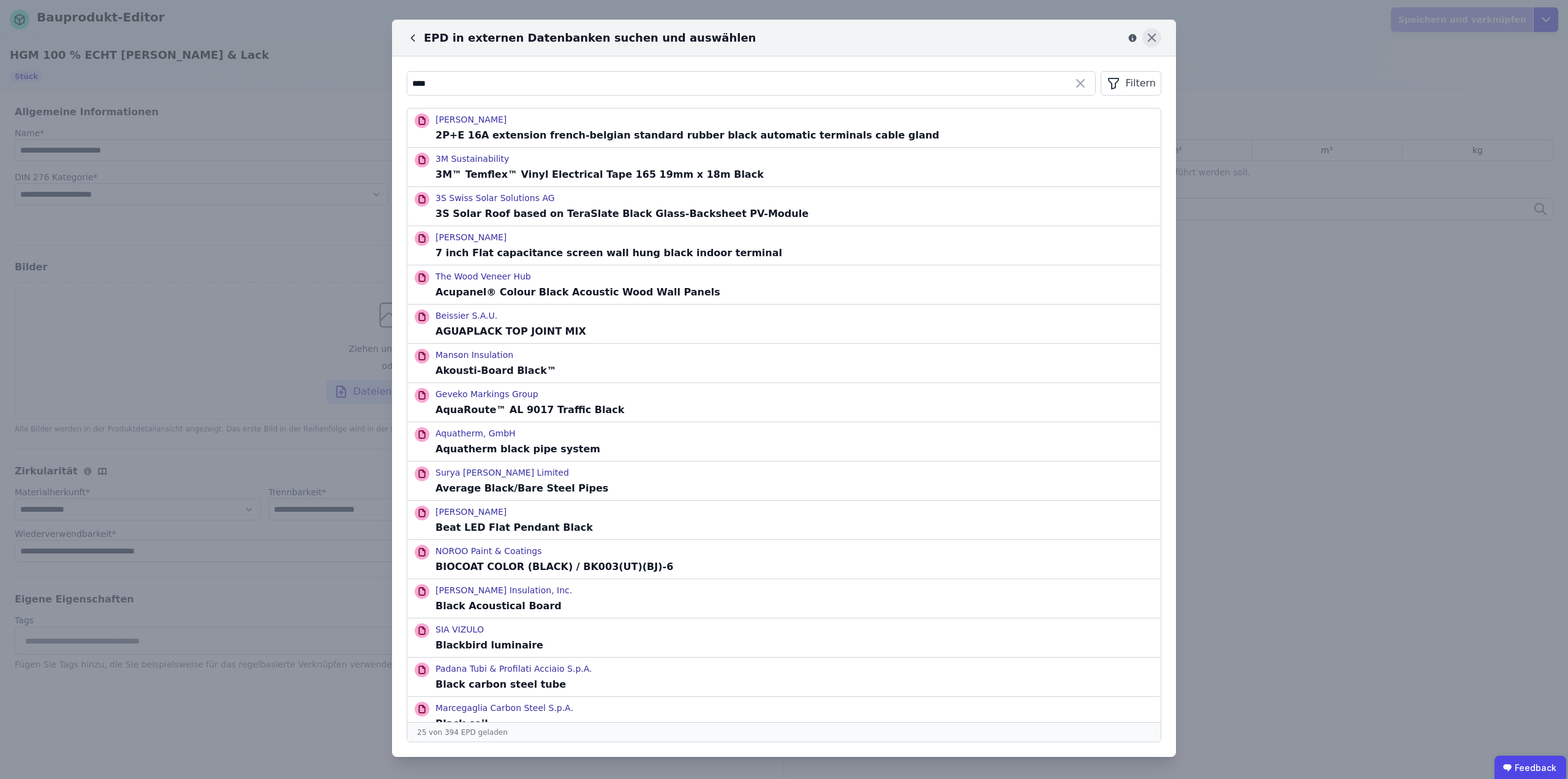
click at [1152, 38] on icon at bounding box center [1152, 38] width 8 height 8
